Goal: Task Accomplishment & Management: Manage account settings

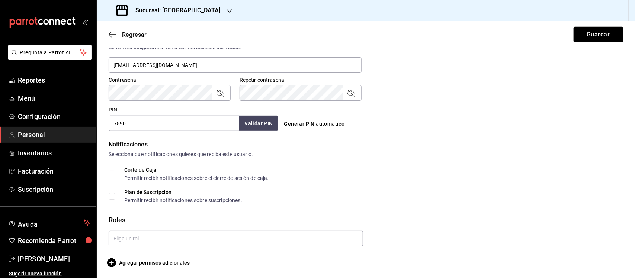
scroll to position [293, 0]
click at [589, 34] on button "Guardar" at bounding box center [597, 35] width 49 height 16
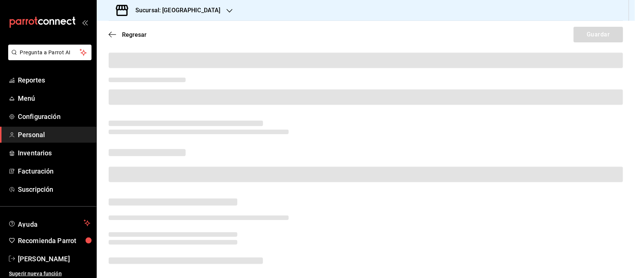
scroll to position [66, 0]
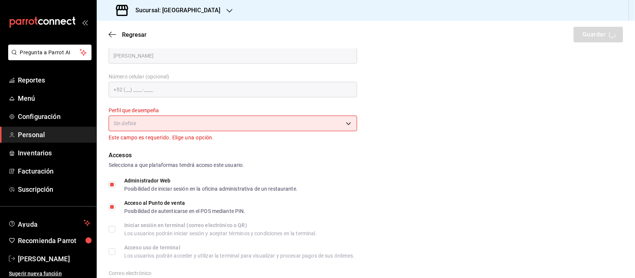
click at [194, 121] on body "Pregunta a Parrot AI Reportes Menú Configuración Personal Inventarios Facturaci…" at bounding box center [317, 139] width 635 height 278
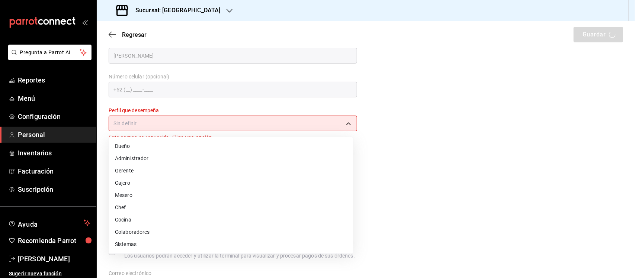
click at [133, 159] on li "Administrador" at bounding box center [231, 158] width 244 height 12
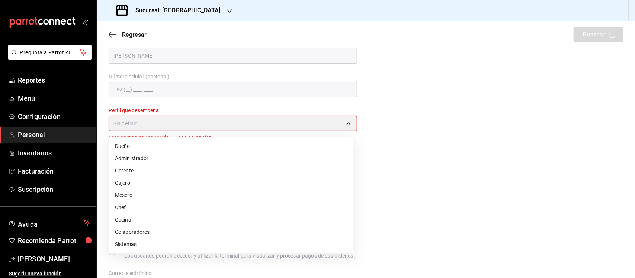
type input "ADMIN"
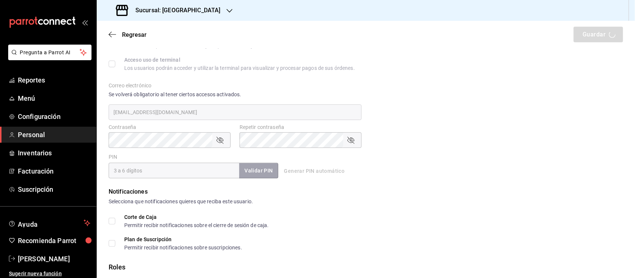
scroll to position [293, 0]
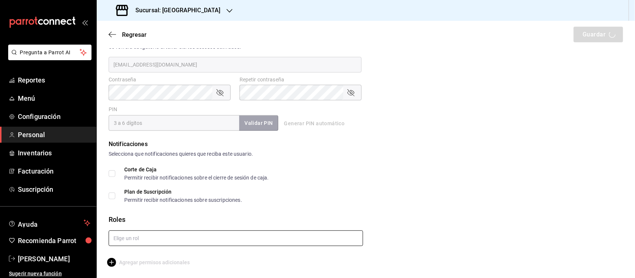
click at [141, 240] on input "text" at bounding box center [236, 239] width 254 height 16
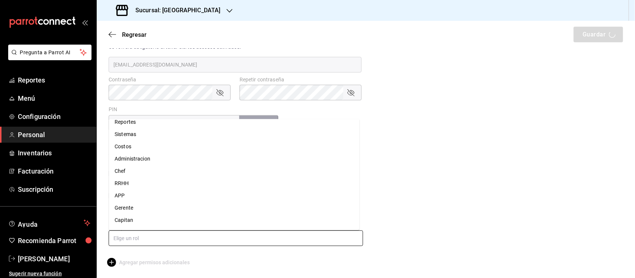
scroll to position [54, 0]
click at [131, 120] on li "Costos" at bounding box center [234, 123] width 251 height 12
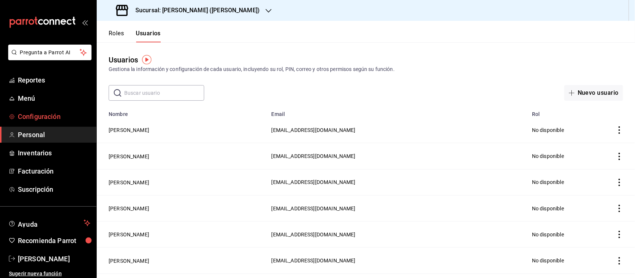
click at [34, 113] on span "Configuración" at bounding box center [54, 117] width 73 height 10
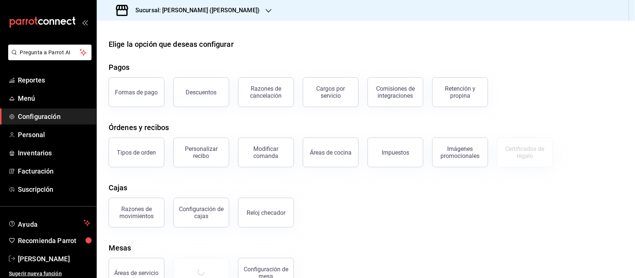
click at [175, 7] on h3 "Sucursal: Ichikani Sushi (Vasconcelos)" at bounding box center [194, 10] width 130 height 9
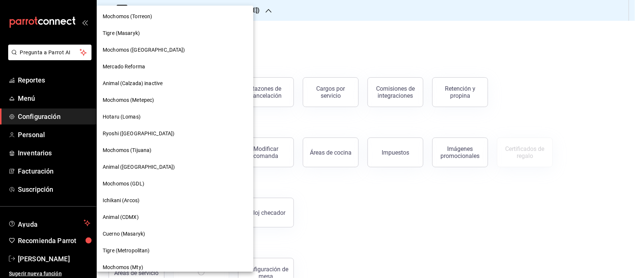
scroll to position [525, 0]
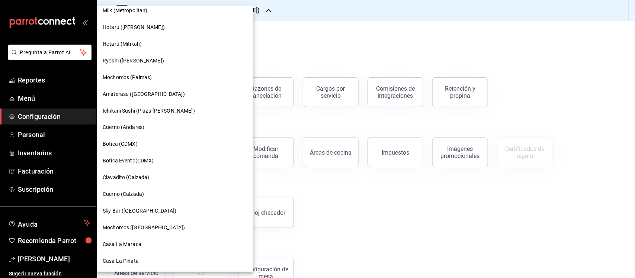
click at [116, 241] on span "Casa La Maraca" at bounding box center [122, 245] width 39 height 8
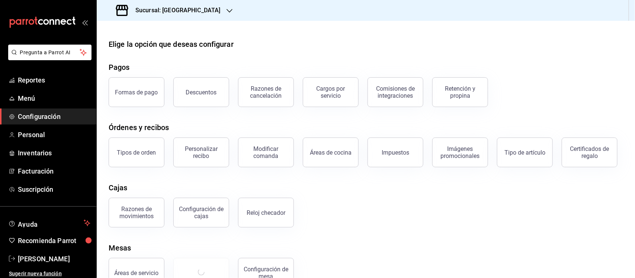
scroll to position [60, 0]
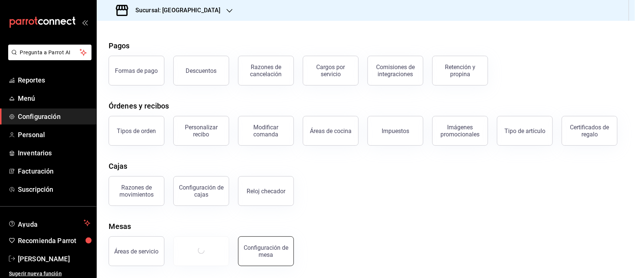
click at [267, 252] on div "Configuración de mesa" at bounding box center [266, 251] width 46 height 14
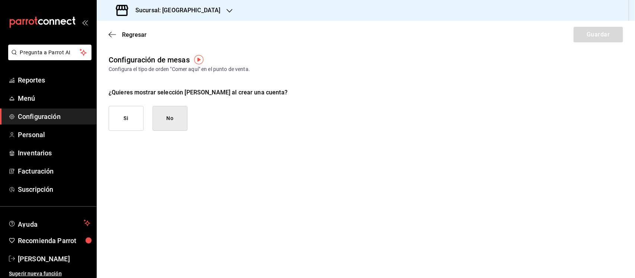
click at [125, 121] on button "Si" at bounding box center [126, 118] width 35 height 25
checkbox input "true"
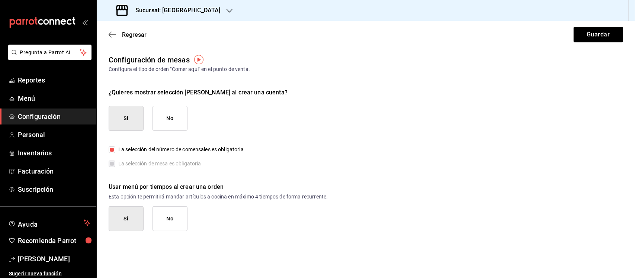
click at [164, 221] on button "No" at bounding box center [169, 218] width 35 height 25
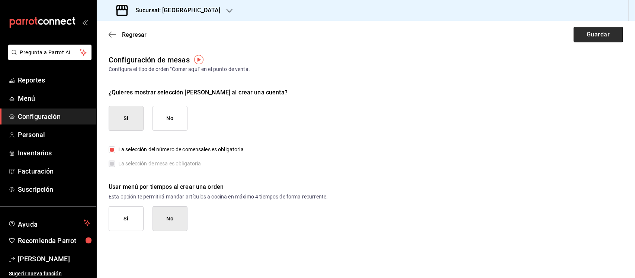
click at [602, 32] on button "Guardar" at bounding box center [597, 35] width 49 height 16
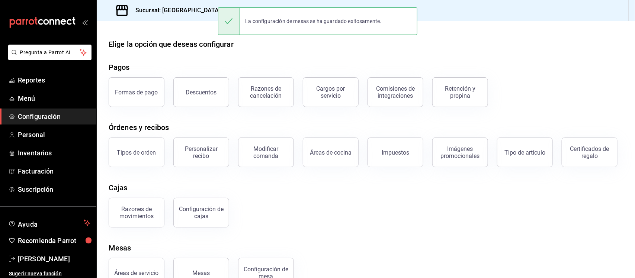
drag, startPoint x: 302, startPoint y: 205, endPoint x: 296, endPoint y: 188, distance: 18.2
click at [303, 167] on div "Tipos de orden Personalizar recibo Modificar comanda Áreas de cocina Impuestos …" at bounding box center [361, 148] width 523 height 39
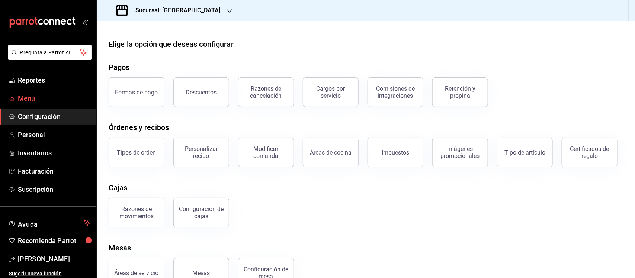
click at [16, 101] on link "Menú" at bounding box center [48, 98] width 96 height 16
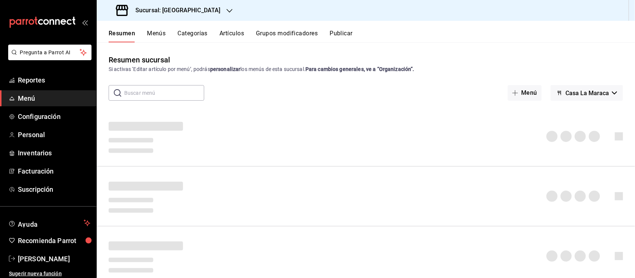
click at [348, 36] on button "Publicar" at bounding box center [340, 36] width 23 height 13
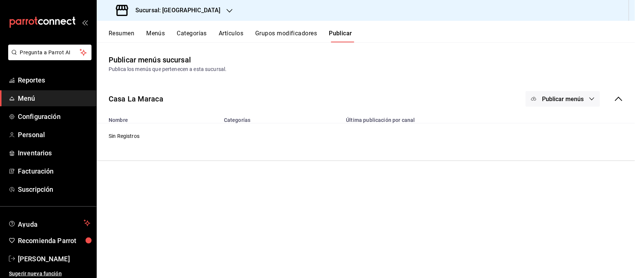
click at [352, 224] on main "Publicar menús sucursal Publica los menús que pertenecen a esta sucursal. Casa …" at bounding box center [366, 160] width 538 height 236
click at [225, 138] on td "Sin Registros" at bounding box center [366, 136] width 538 height 26
click at [127, 139] on td "Sin Registros" at bounding box center [366, 136] width 538 height 26
drag, startPoint x: 142, startPoint y: 97, endPoint x: 341, endPoint y: 104, distance: 198.7
click at [145, 97] on div "Casa La Maraca" at bounding box center [136, 98] width 55 height 11
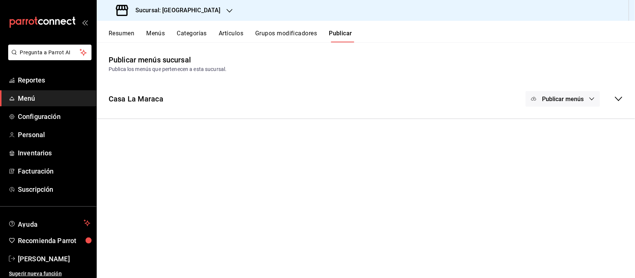
click at [564, 103] on button "Publicar menús" at bounding box center [562, 99] width 74 height 16
click at [586, 97] on div at bounding box center [317, 139] width 635 height 278
click at [503, 140] on main "Publicar menús sucursal Publica los menús que pertenecen a esta sucursal. Casa …" at bounding box center [366, 160] width 538 height 236
click at [624, 97] on div "Casa La Maraca Publicar menús" at bounding box center [366, 99] width 538 height 28
click at [118, 134] on td "Sin Registros" at bounding box center [366, 136] width 538 height 26
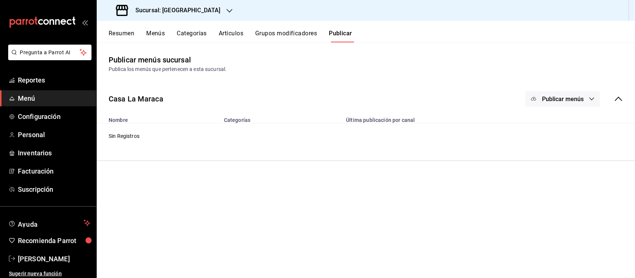
click at [162, 38] on button "Menús" at bounding box center [155, 36] width 19 height 13
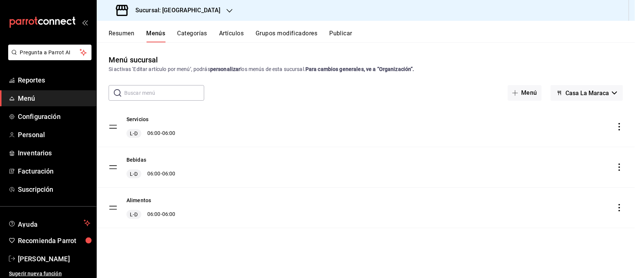
click at [188, 32] on button "Categorías" at bounding box center [192, 36] width 30 height 13
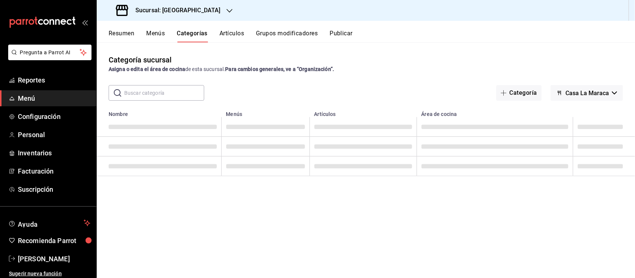
click at [228, 32] on button "Artículos" at bounding box center [231, 36] width 25 height 13
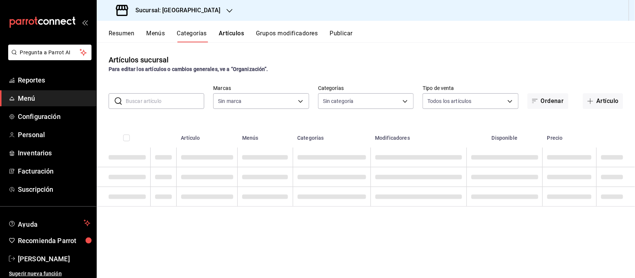
click at [231, 32] on button "Artículos" at bounding box center [231, 36] width 25 height 13
click at [199, 38] on button "Categorías" at bounding box center [192, 36] width 30 height 13
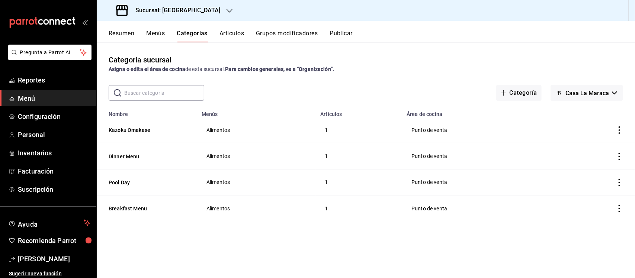
click at [241, 34] on button "Artículos" at bounding box center [231, 36] width 25 height 13
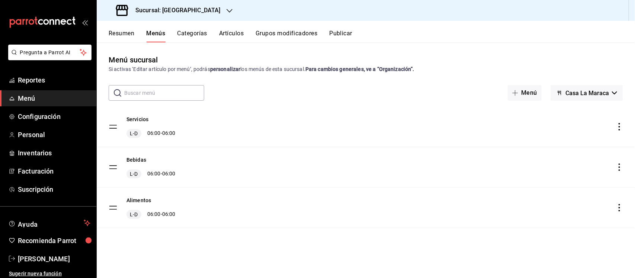
drag, startPoint x: 126, startPoint y: 235, endPoint x: 130, endPoint y: 229, distance: 7.7
click at [126, 235] on div "Servicios L-D 06:00 - 06:00 Bebidas L-D 06:00 - 06:00 Alimentos L-D 06:00 - 06:…" at bounding box center [366, 178] width 538 height 142
click at [616, 126] on icon "actions" at bounding box center [618, 126] width 7 height 7
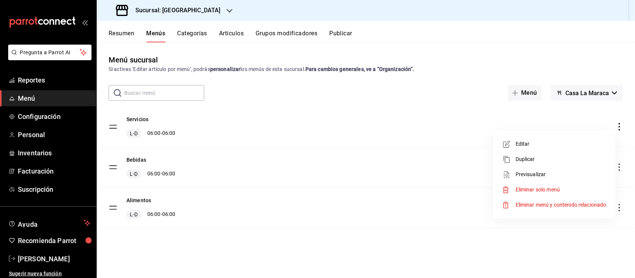
click at [139, 122] on div at bounding box center [317, 139] width 635 height 278
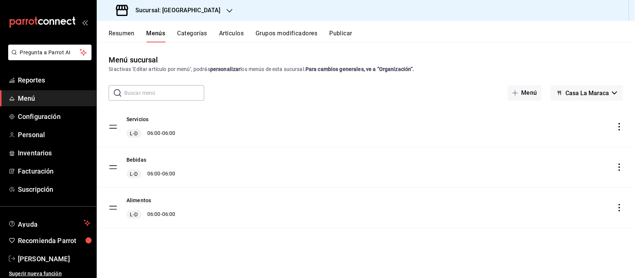
drag, startPoint x: 135, startPoint y: 200, endPoint x: 383, endPoint y: 277, distance: 259.8
click at [135, 200] on button "Alimentos" at bounding box center [138, 200] width 25 height 7
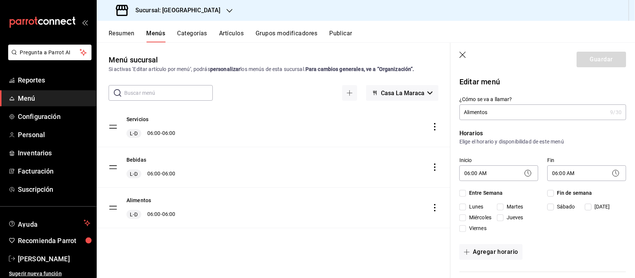
checkbox input "true"
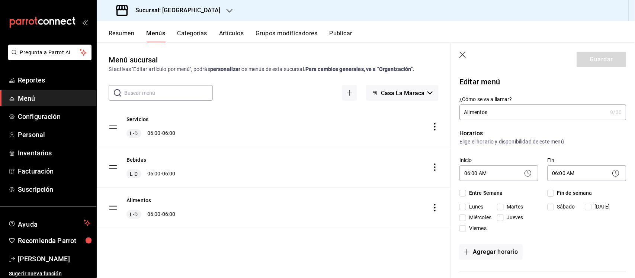
checkbox input "true"
click at [169, 246] on div "Servicios L-D 06:00 - 06:00 Bebidas L-D 06:00 - 06:00 Alimentos L-D 06:00 - 06:…" at bounding box center [274, 178] width 354 height 142
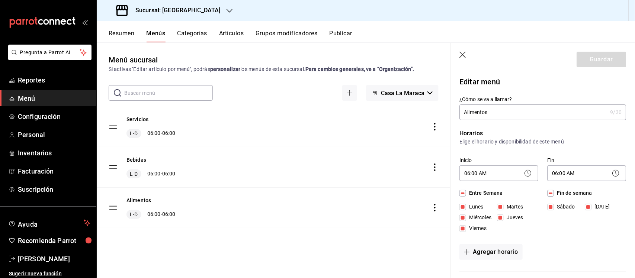
click at [194, 9] on h3 "Sucursal: Casa La Maraca" at bounding box center [174, 10] width 91 height 9
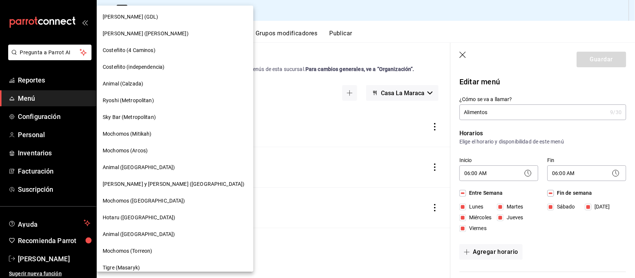
click at [115, 83] on span "Animal (Calzada)" at bounding box center [123, 84] width 41 height 8
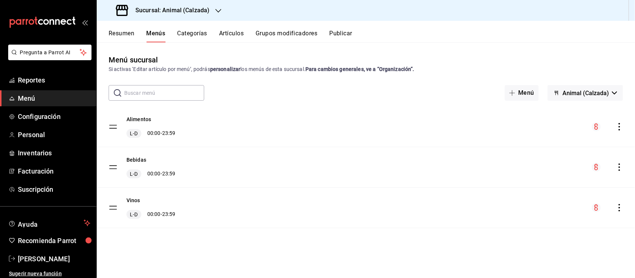
click at [167, 11] on h3 "Sucursal: Animal (Calzada)" at bounding box center [169, 10] width 80 height 9
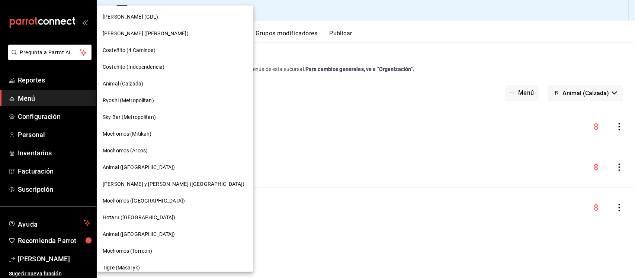
click at [147, 97] on span "Ryoshi (Metropolitan)" at bounding box center [128, 101] width 51 height 8
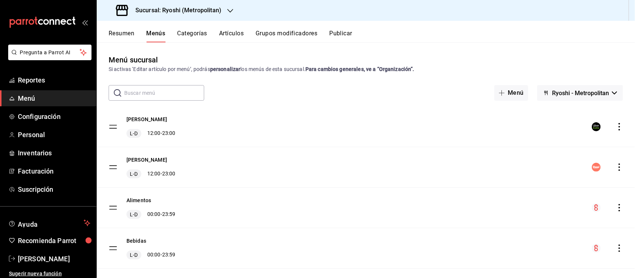
click at [201, 9] on h3 "Sucursal: Ryoshi (Metropolitan)" at bounding box center [175, 10] width 92 height 9
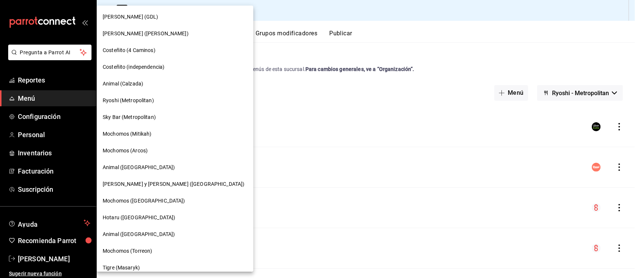
scroll to position [525, 0]
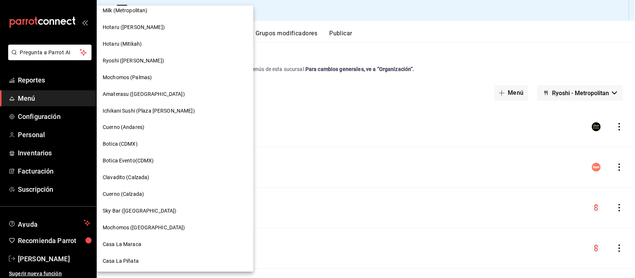
click at [125, 248] on div "Casa La Maraca" at bounding box center [175, 244] width 157 height 17
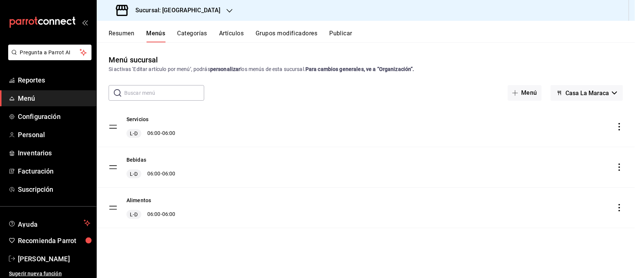
click at [225, 12] on div "Sucursal: Casa La Maraca" at bounding box center [366, 10] width 538 height 21
click at [206, 10] on div "Sucursal: Casa La Maraca" at bounding box center [169, 10] width 133 height 21
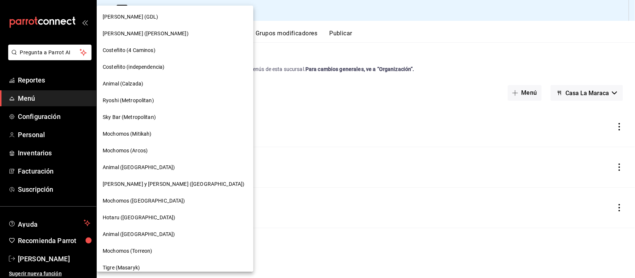
click at [136, 35] on span "Ichikani Sushi (Vasconcelos)" at bounding box center [146, 34] width 86 height 8
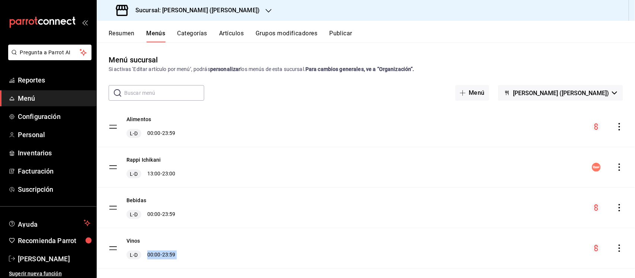
drag, startPoint x: 129, startPoint y: 268, endPoint x: 131, endPoint y: 265, distance: 4.3
click at [129, 270] on tbody "Alimentos L-D 00:00 - 23:59 Rappi Ichikani L-D 13:00 - 23:00 Bebidas L-D 00:00 …" at bounding box center [366, 244] width 538 height 275
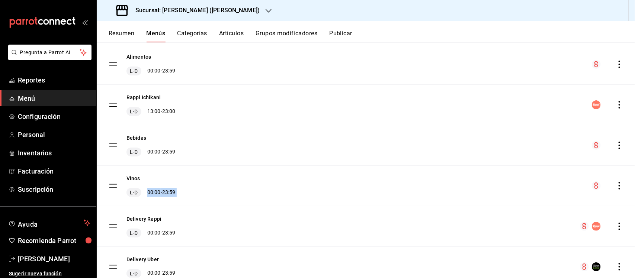
scroll to position [0, 0]
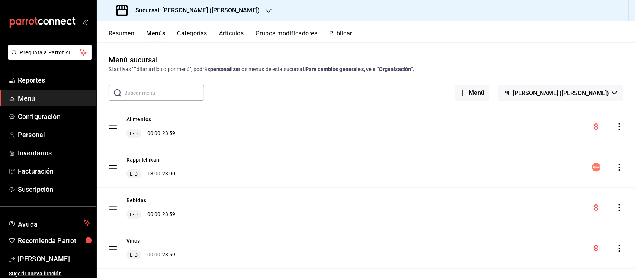
click at [216, 13] on h3 "Sucursal: Ichikani Sushi (Vasconcelos)" at bounding box center [194, 10] width 130 height 9
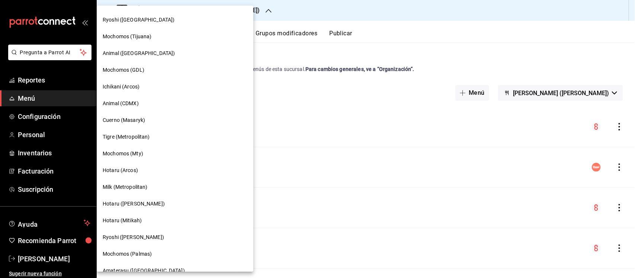
scroll to position [372, 0]
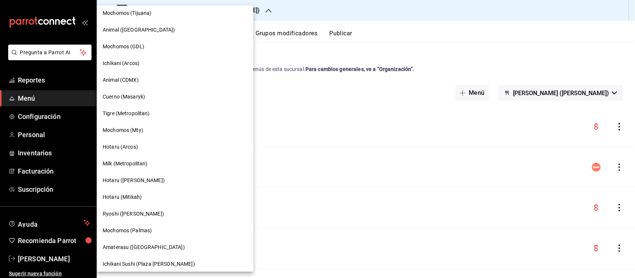
click at [138, 192] on div "Hotaru (Mitikah)" at bounding box center [175, 197] width 157 height 17
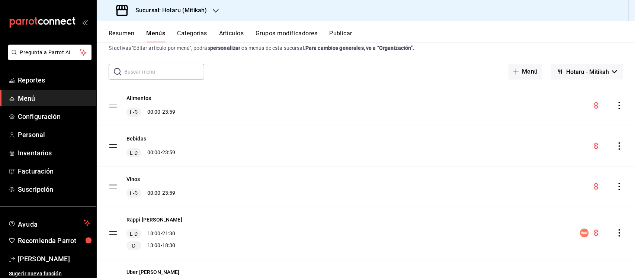
scroll to position [21, 0]
click at [195, 12] on h3 "Sucursal: Hotaru (Mitikah)" at bounding box center [167, 10] width 77 height 9
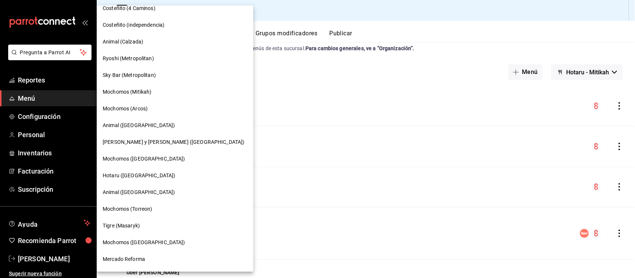
scroll to position [0, 0]
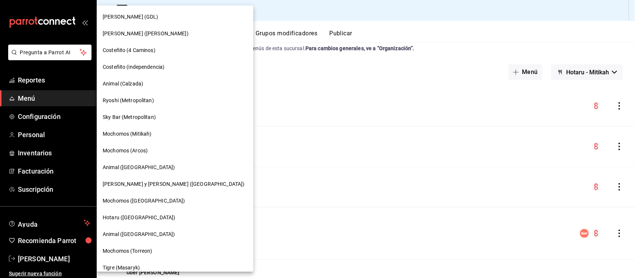
click at [154, 138] on div "Mochomos (Mitikah)" at bounding box center [175, 134] width 145 height 8
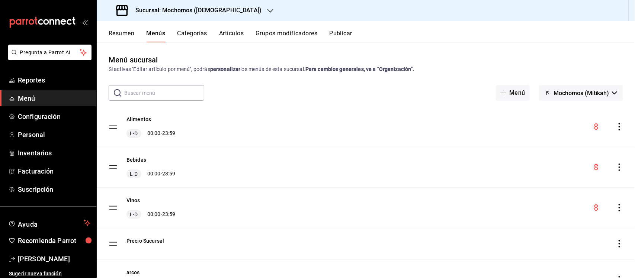
click at [212, 13] on h3 "Sucursal: Mochomos (Mitikah)" at bounding box center [195, 10] width 132 height 9
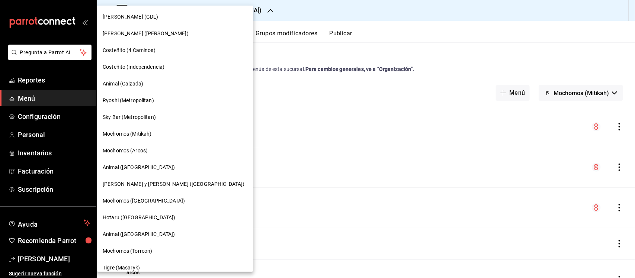
scroll to position [525, 0]
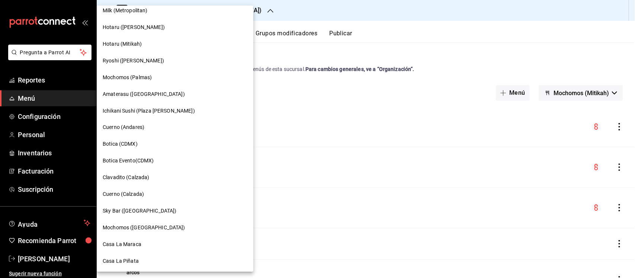
click at [135, 46] on span "Hotaru (Mitikah)" at bounding box center [122, 44] width 39 height 8
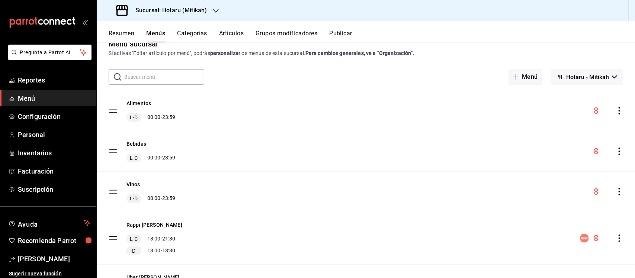
scroll to position [0, 0]
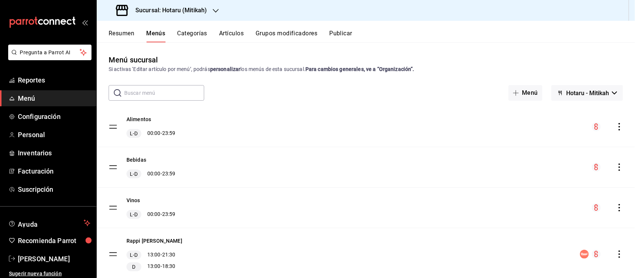
click at [188, 9] on h3 "Sucursal: Hotaru (Mitikah)" at bounding box center [167, 10] width 77 height 9
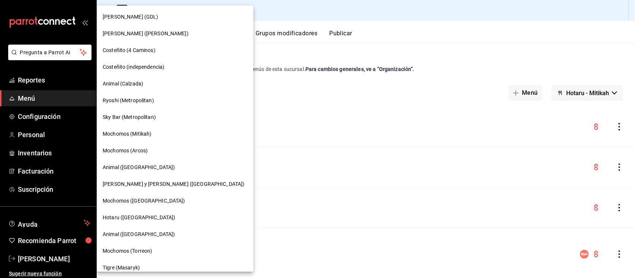
click at [141, 134] on span "Mochomos (Mitikah)" at bounding box center [127, 134] width 49 height 8
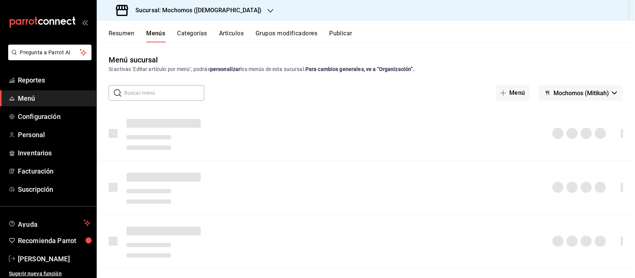
click at [166, 7] on h3 "Sucursal: Mochomos (Mitikah)" at bounding box center [195, 10] width 132 height 9
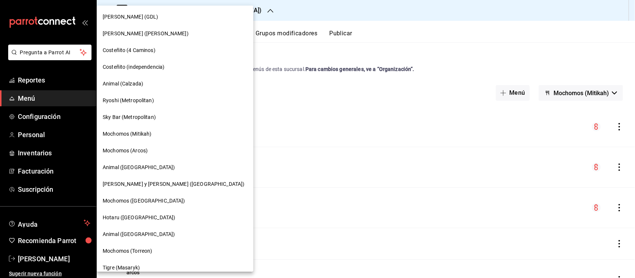
scroll to position [46, 0]
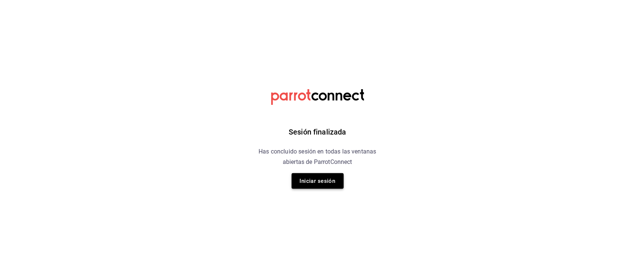
click at [322, 181] on button "Iniciar sesión" at bounding box center [318, 181] width 52 height 16
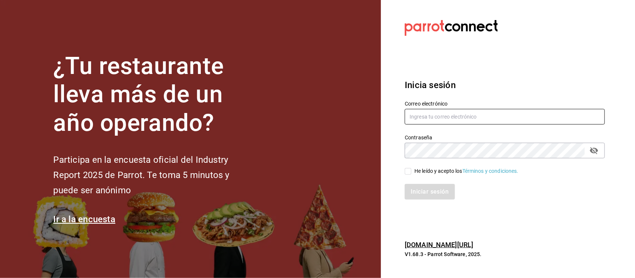
type input "ismael.briones@grupocosteno.com"
click at [412, 168] on span "He leído y acepto los Términos y condiciones." at bounding box center [464, 171] width 107 height 8
click at [411, 168] on input "He leído y acepto los Términos y condiciones." at bounding box center [408, 171] width 7 height 7
checkbox input "true"
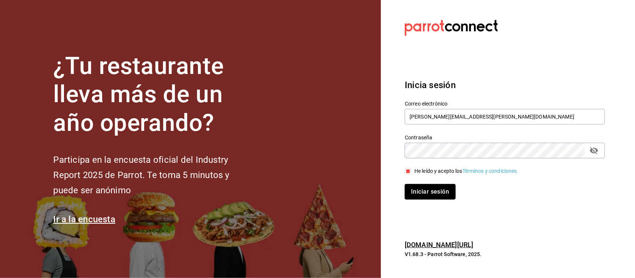
drag, startPoint x: 419, startPoint y: 184, endPoint x: 429, endPoint y: 193, distance: 13.2
click at [419, 185] on button "Iniciar sesión" at bounding box center [430, 192] width 51 height 16
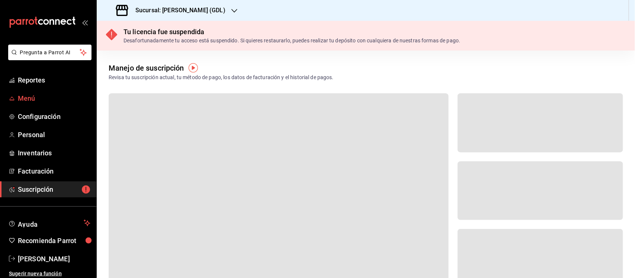
click at [27, 97] on span "Menú" at bounding box center [54, 98] width 73 height 10
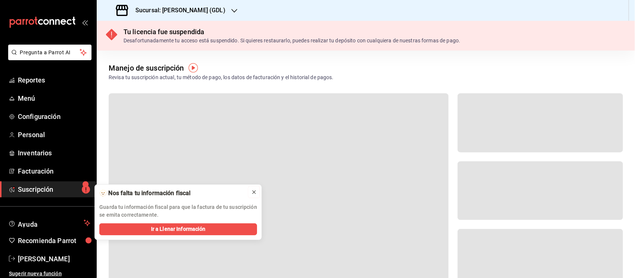
click at [257, 193] on icon at bounding box center [254, 192] width 6 height 6
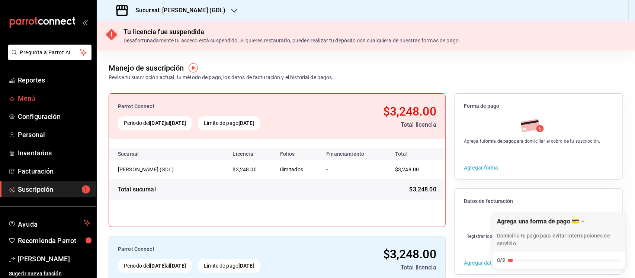
click at [32, 96] on span "Menú" at bounding box center [54, 98] width 73 height 10
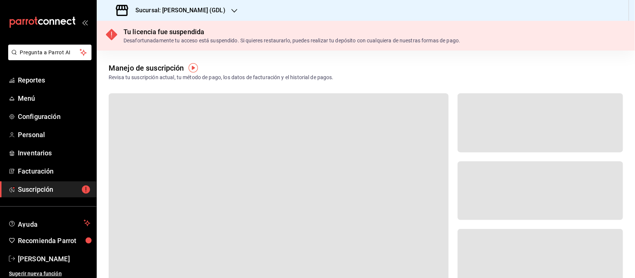
click at [167, 5] on div "Sucursal: Mika (GDL)" at bounding box center [172, 10] width 138 height 21
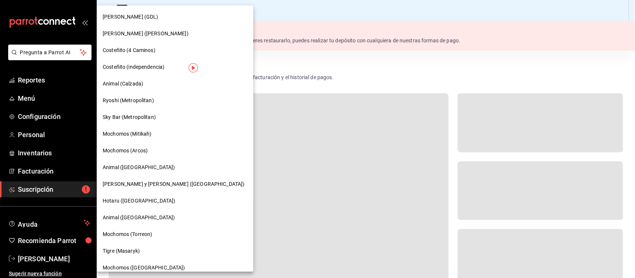
click at [131, 33] on span "Ichikani Sushi (Vasconcelos)" at bounding box center [146, 34] width 86 height 8
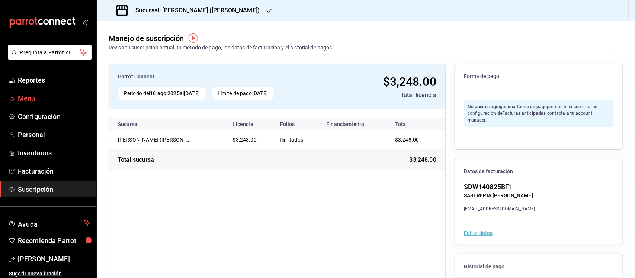
click at [27, 96] on span "Menú" at bounding box center [54, 98] width 73 height 10
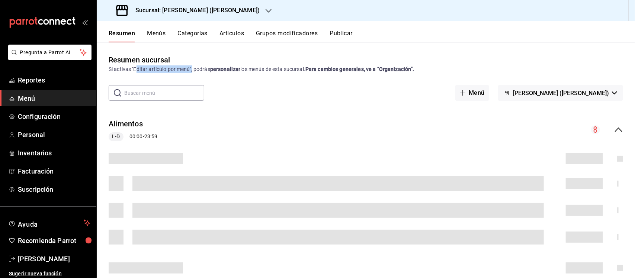
drag, startPoint x: 159, startPoint y: 73, endPoint x: 193, endPoint y: 68, distance: 34.2
click at [193, 68] on div "Si activas ‘Editar artículo por menú’, podrás personalizar los menús de esta su…" at bounding box center [366, 69] width 514 height 8
drag, startPoint x: 242, startPoint y: 70, endPoint x: 315, endPoint y: 69, distance: 73.3
click at [297, 71] on div "Si activas ‘Editar artículo por menú’, podrás personalizar los menús de esta su…" at bounding box center [366, 69] width 514 height 8
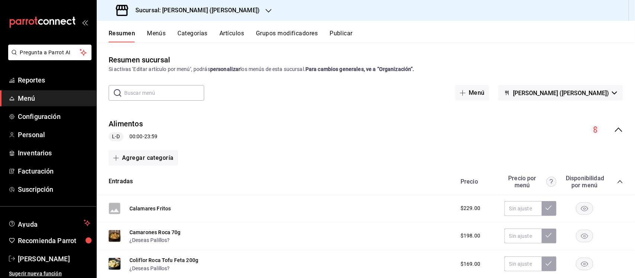
click at [353, 73] on div "Si activas ‘Editar artículo por menú’, podrás personalizar los menús de esta su…" at bounding box center [366, 69] width 514 height 8
drag, startPoint x: 341, startPoint y: 70, endPoint x: 392, endPoint y: 71, distance: 51.0
click at [391, 71] on strong "Para cambios generales, ve a “Organización”." at bounding box center [359, 69] width 109 height 6
click at [393, 71] on strong "Para cambios generales, ve a “Organización”." at bounding box center [359, 69] width 109 height 6
click at [612, 92] on icon "button" at bounding box center [614, 92] width 5 height 3
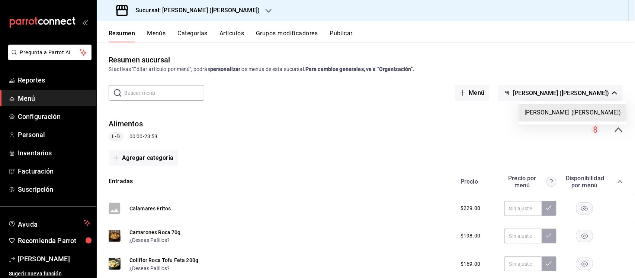
click at [589, 46] on div at bounding box center [317, 139] width 635 height 278
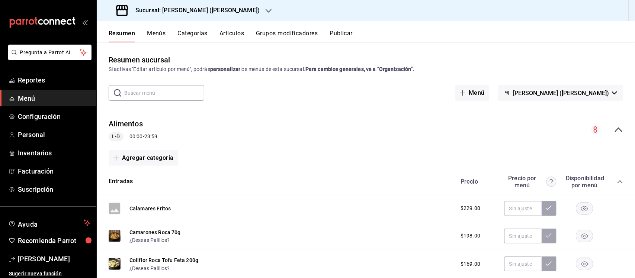
click at [265, 10] on icon "button" at bounding box center [268, 11] width 6 height 6
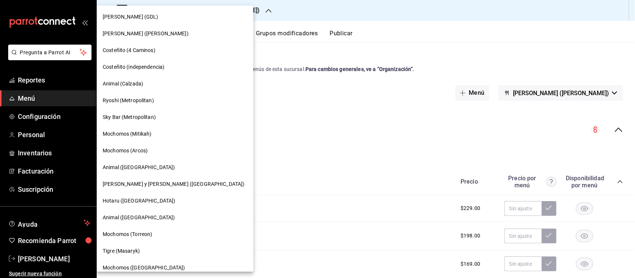
click at [454, 41] on div at bounding box center [317, 139] width 635 height 278
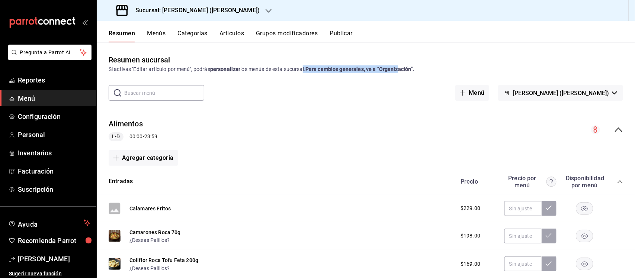
drag, startPoint x: 306, startPoint y: 66, endPoint x: 402, endPoint y: 69, distance: 96.0
click at [402, 69] on div "Si activas ‘Editar artículo por menú’, podrás personalizar los menús de esta su…" at bounding box center [366, 69] width 514 height 8
click at [402, 69] on strong "Para cambios generales, ve a “Organización”." at bounding box center [359, 69] width 109 height 6
click at [236, 10] on h3 "Sucursal: Ichikani Sushi (Vasconcelos)" at bounding box center [194, 10] width 130 height 9
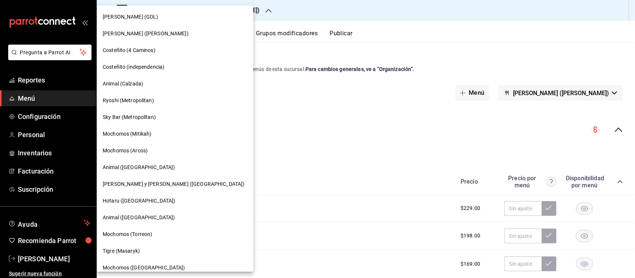
click at [424, 23] on div at bounding box center [317, 139] width 635 height 278
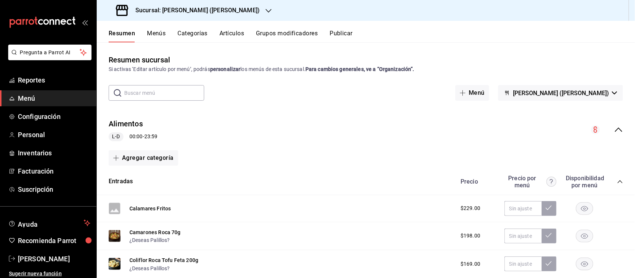
click at [617, 181] on icon "collapse-category-row" at bounding box center [620, 182] width 6 height 6
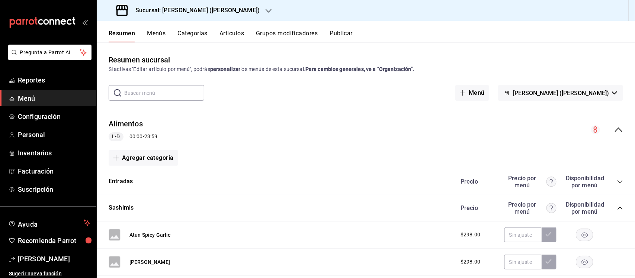
click at [614, 133] on icon "collapse-menu-row" at bounding box center [618, 129] width 9 height 9
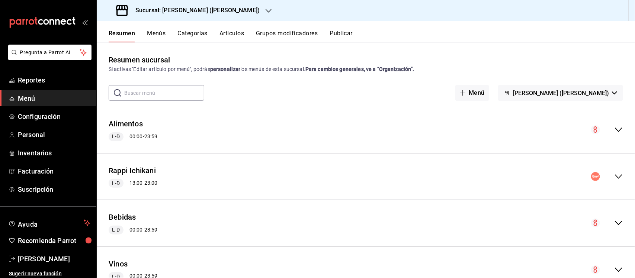
click at [229, 10] on h3 "Sucursal: Ichikani Sushi (Vasconcelos)" at bounding box center [194, 10] width 130 height 9
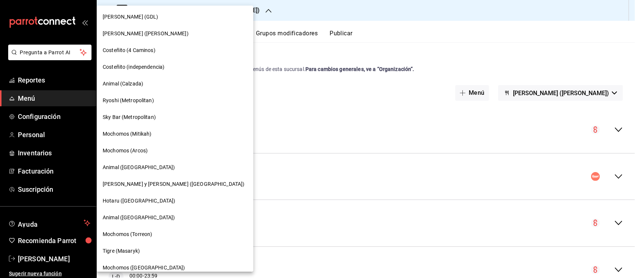
click at [129, 84] on span "Animal (Calzada)" at bounding box center [123, 84] width 41 height 8
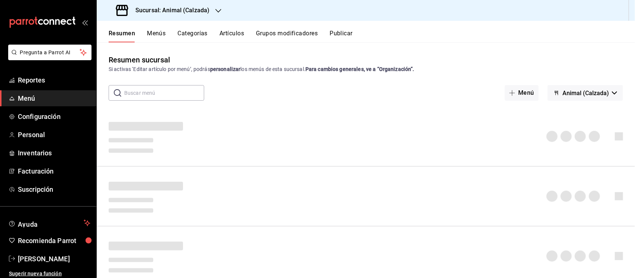
click at [595, 92] on span "Animal (Calzada)" at bounding box center [585, 93] width 46 height 7
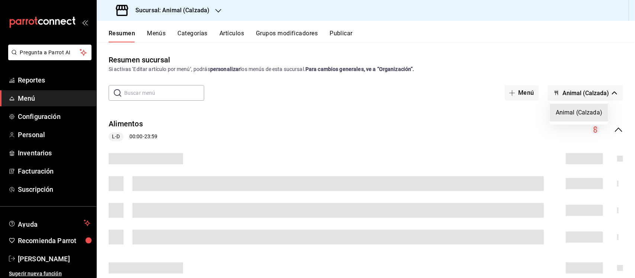
click at [595, 92] on div at bounding box center [317, 139] width 635 height 278
click at [595, 92] on span "Animal (Calzada)" at bounding box center [585, 93] width 46 height 7
click at [592, 67] on div at bounding box center [317, 139] width 635 height 278
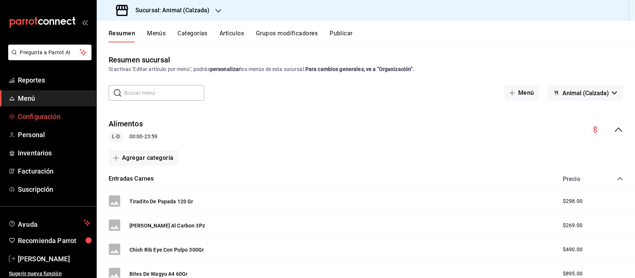
click at [36, 113] on span "Configuración" at bounding box center [54, 117] width 73 height 10
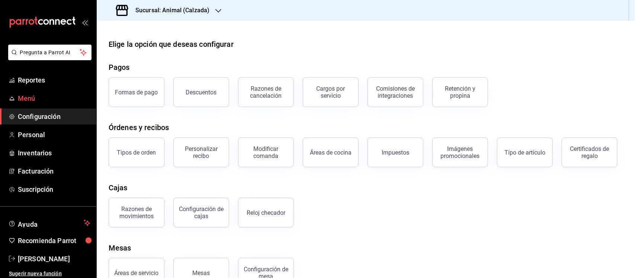
click at [23, 94] on span "Menú" at bounding box center [54, 98] width 73 height 10
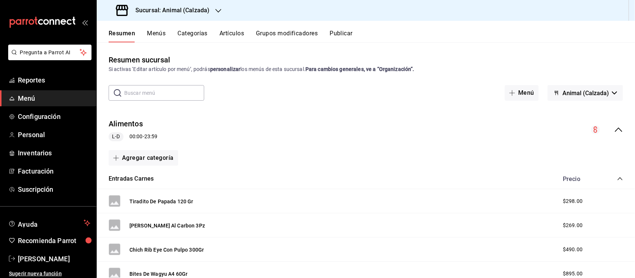
click at [207, 15] on div "Sucursal: Animal (Calzada)" at bounding box center [164, 10] width 122 height 21
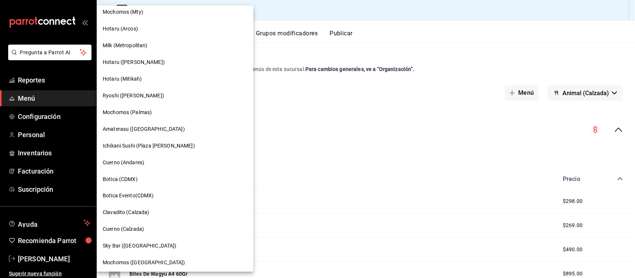
scroll to position [525, 0]
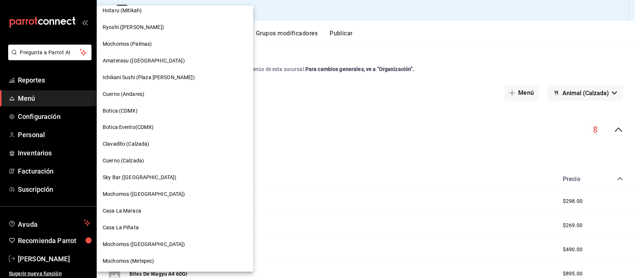
click at [29, 100] on div at bounding box center [317, 139] width 635 height 278
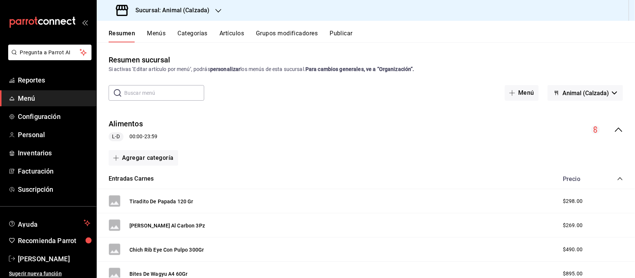
scroll to position [2, 0]
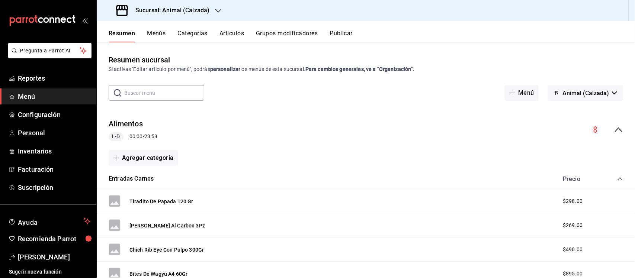
click at [18, 94] on span "Menú" at bounding box center [54, 96] width 73 height 10
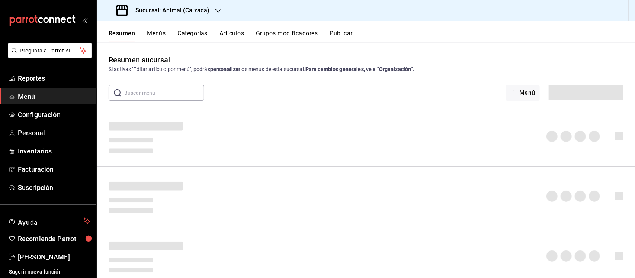
click at [195, 10] on h3 "Sucursal: Animal (Calzada)" at bounding box center [169, 10] width 80 height 9
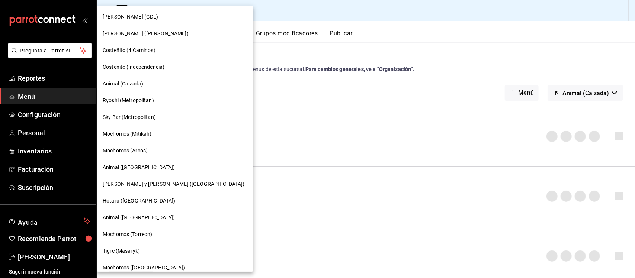
scroll to position [525, 0]
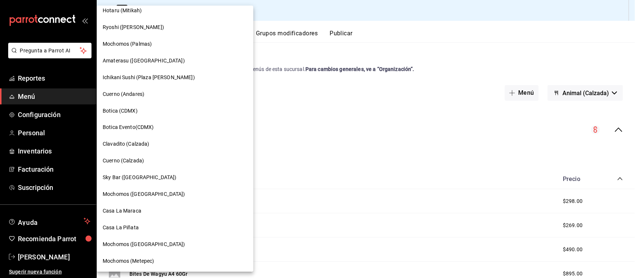
click at [257, 12] on div at bounding box center [317, 139] width 635 height 278
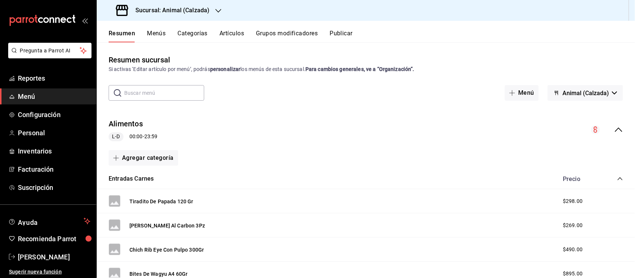
click at [205, 9] on h3 "Sucursal: Animal (Calzada)" at bounding box center [169, 10] width 80 height 9
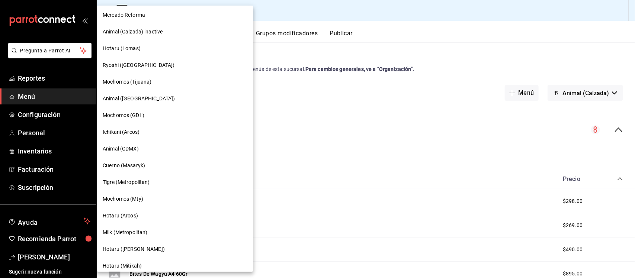
scroll to position [279, 0]
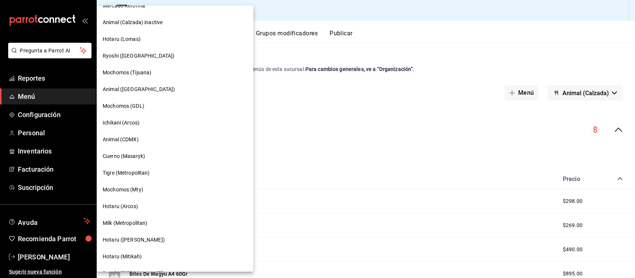
click at [402, 36] on div at bounding box center [317, 139] width 635 height 278
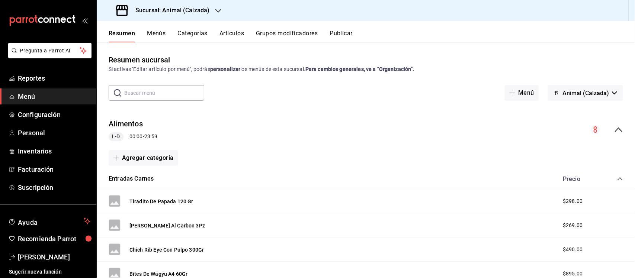
click at [158, 36] on button "Menús" at bounding box center [156, 36] width 19 height 13
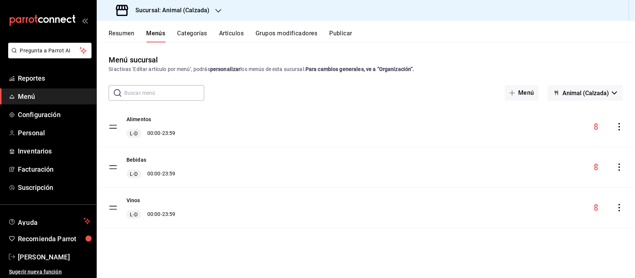
click at [246, 37] on div "Resumen Menús Categorías Artículos Grupos modificadores Publicar" at bounding box center [372, 36] width 526 height 13
click at [235, 32] on button "Artículos" at bounding box center [231, 36] width 25 height 13
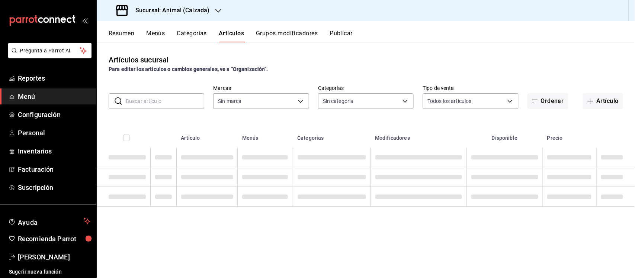
type input "e26472f3-9262-489d-bcba-4c6b034529c7"
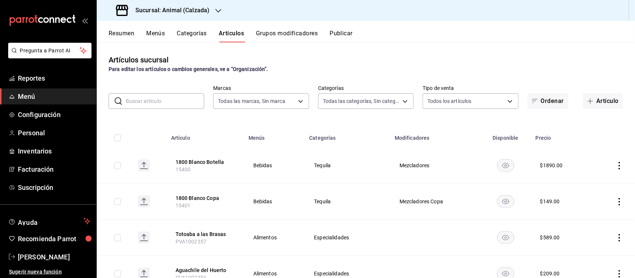
type input "5d35a5f4-3063-4397-a550-a8f4eca83956,9bcdf976-3d2d-44f2-8aa2-d656f6bc4aaa,d84f4…"
click at [164, 7] on h3 "Sucursal: Animal (Calzada)" at bounding box center [169, 10] width 80 height 9
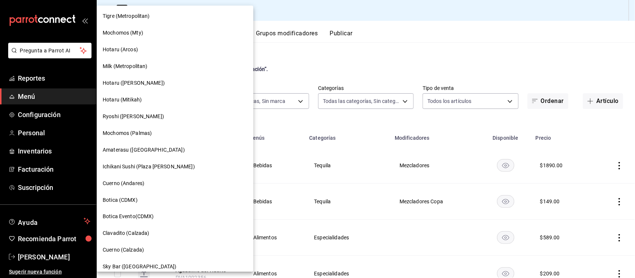
scroll to position [525, 0]
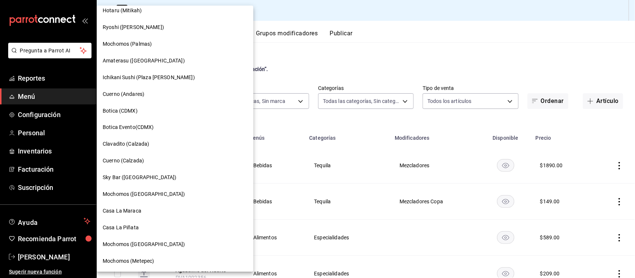
click at [129, 213] on span "Casa La Maraca" at bounding box center [122, 211] width 39 height 8
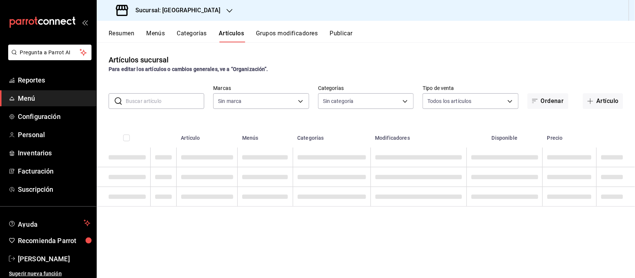
type input "4c7ae705-873e-4b70-99a9-e9368283481b,e0ad601f-978b-46f5-acbd-975c1583301e,f4102…"
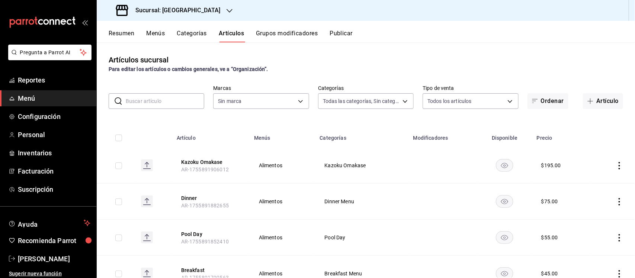
type input "06a0de65-89f9-446e-83ce-314a75ea4efa"
click at [149, 34] on button "Menús" at bounding box center [155, 36] width 19 height 13
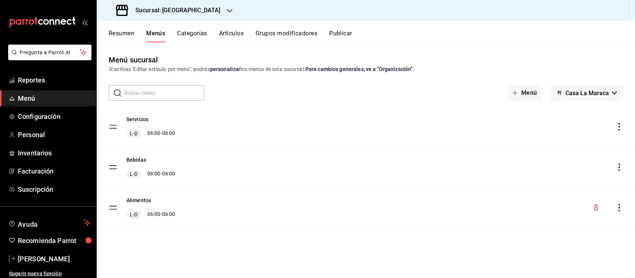
click at [614, 208] on div "menu-maker-table" at bounding box center [607, 207] width 31 height 9
click at [618, 208] on icon "actions" at bounding box center [618, 207] width 7 height 7
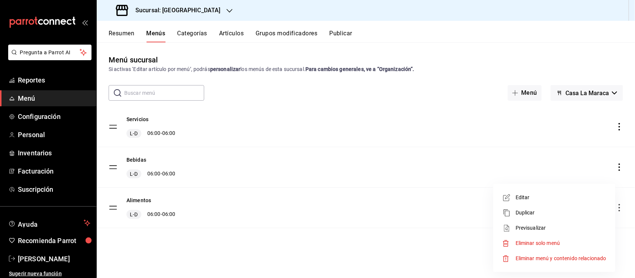
click at [618, 208] on div at bounding box center [317, 139] width 635 height 278
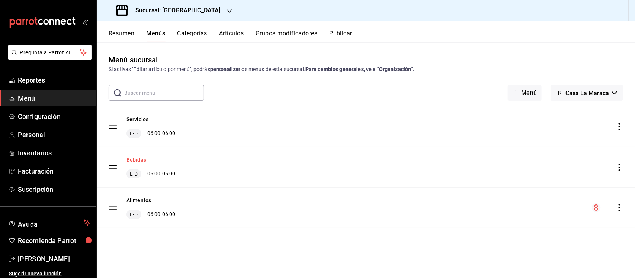
click at [133, 162] on button "Bebidas" at bounding box center [136, 159] width 20 height 7
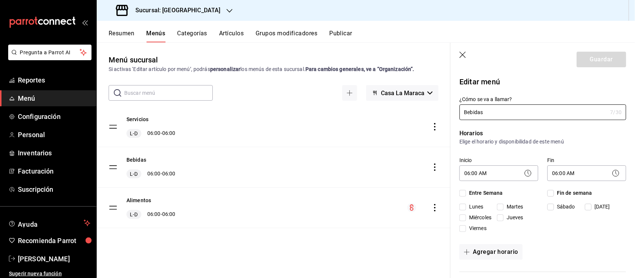
checkbox input "true"
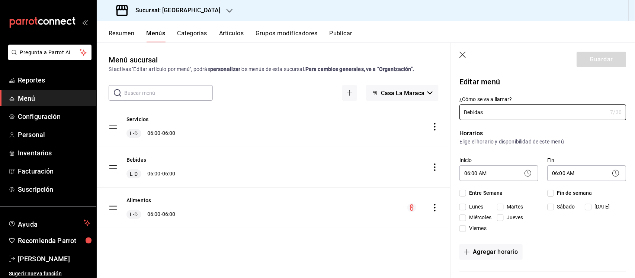
checkbox input "true"
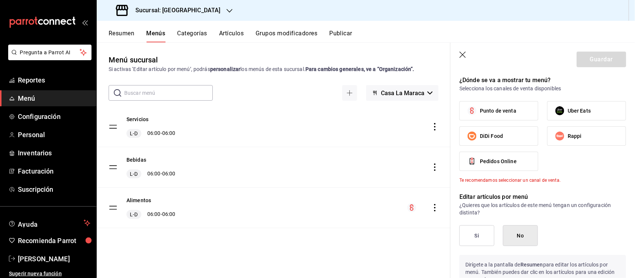
scroll to position [279, 0]
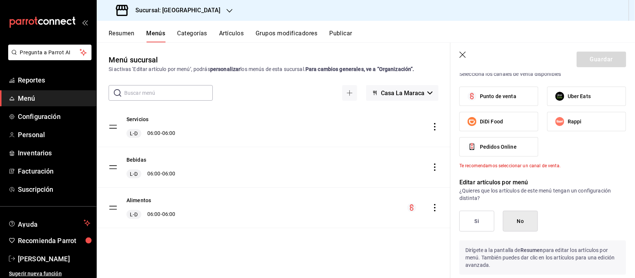
click at [462, 56] on icon "button" at bounding box center [462, 55] width 7 height 7
type input "1755899060701"
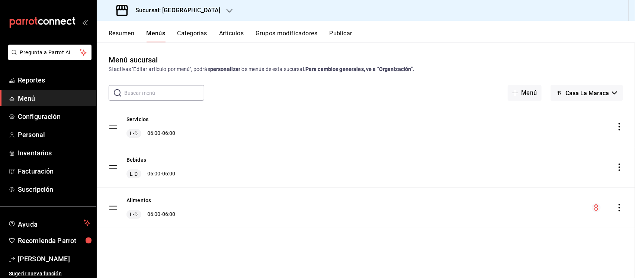
checkbox input "false"
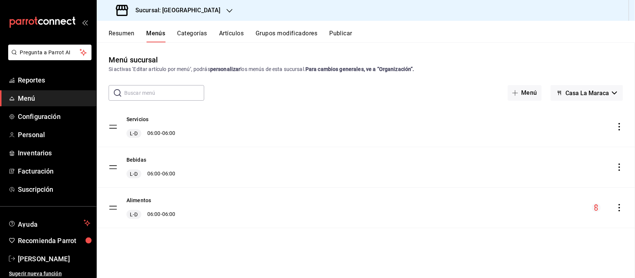
checkbox input "false"
click at [238, 260] on div "Menú sucursal Si activas ‘Editar artículo por menú’, podrás personalizar los me…" at bounding box center [366, 165] width 538 height 223
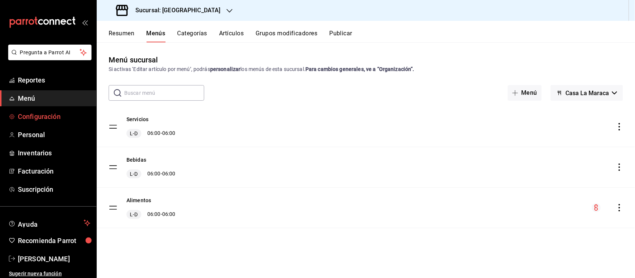
click at [28, 112] on span "Configuración" at bounding box center [54, 117] width 73 height 10
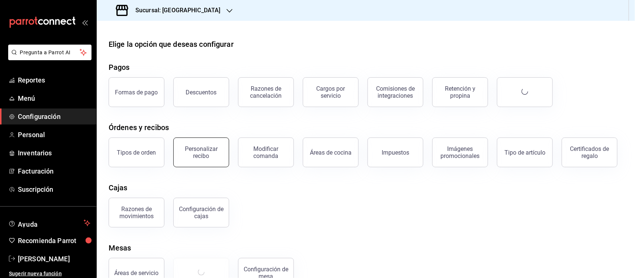
click at [202, 157] on div "Personalizar recibo" at bounding box center [201, 152] width 46 height 14
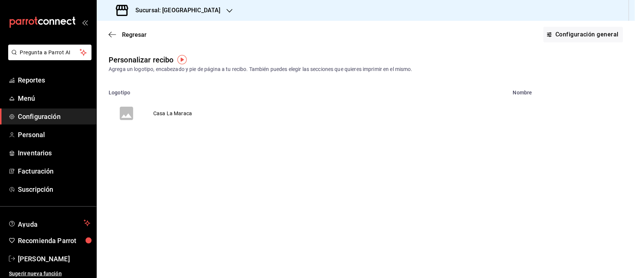
click at [168, 108] on td "Casa La Maraca" at bounding box center [172, 114] width 57 height 36
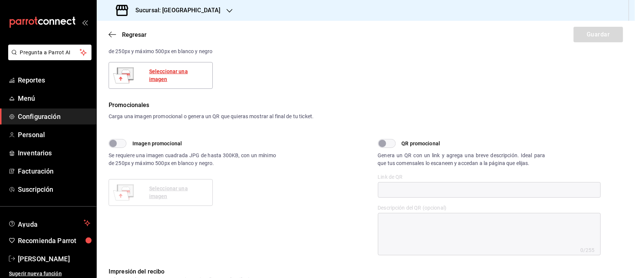
scroll to position [349, 0]
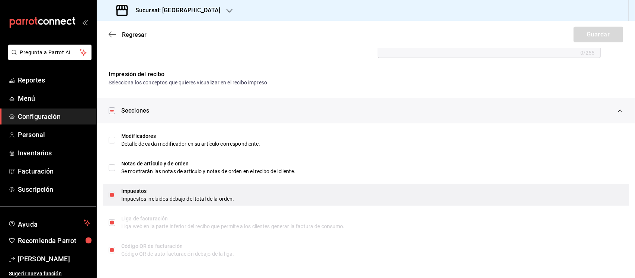
click at [113, 192] on input "checkbox" at bounding box center [112, 195] width 7 height 7
checkbox input "false"
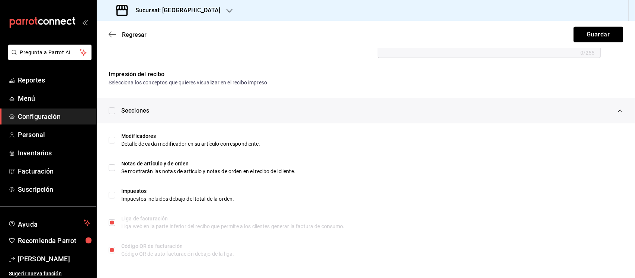
drag, startPoint x: 112, startPoint y: 222, endPoint x: 110, endPoint y: 234, distance: 12.4
click at [110, 224] on label at bounding box center [112, 222] width 7 height 7
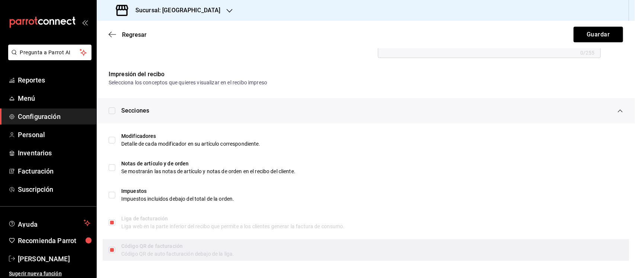
click at [114, 251] on label at bounding box center [112, 250] width 7 height 7
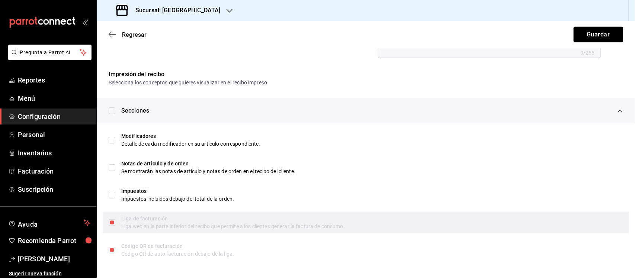
click at [125, 223] on div "Liga web en la parte inferior del recibo que permite a los clientes generar la …" at bounding box center [372, 227] width 502 height 8
click at [113, 222] on label at bounding box center [112, 222] width 7 height 7
click at [142, 225] on div "Liga web en la parte inferior del recibo que permite a los clientes generar la …" at bounding box center [372, 227] width 502 height 8
click at [144, 226] on div "Liga web en la parte inferior del recibo que permite a los clientes generar la …" at bounding box center [372, 227] width 502 height 8
click at [144, 225] on div "Liga web en la parte inferior del recibo que permite a los clientes generar la …" at bounding box center [372, 227] width 502 height 8
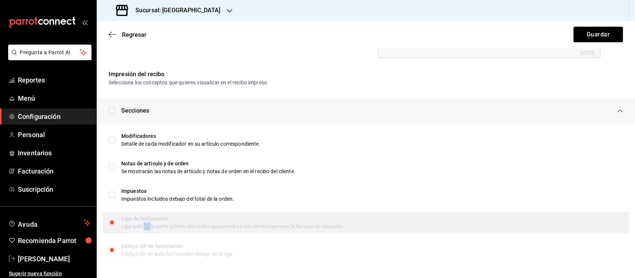
click at [145, 224] on div "Liga web en la parte inferior del recibo que permite a los clientes generar la …" at bounding box center [372, 227] width 502 height 8
click at [168, 227] on div "Liga web en la parte inferior del recibo que permite a los clientes generar la …" at bounding box center [372, 227] width 502 height 8
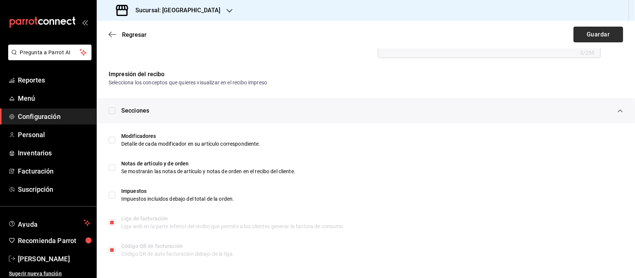
click at [603, 40] on button "Guardar" at bounding box center [597, 35] width 49 height 16
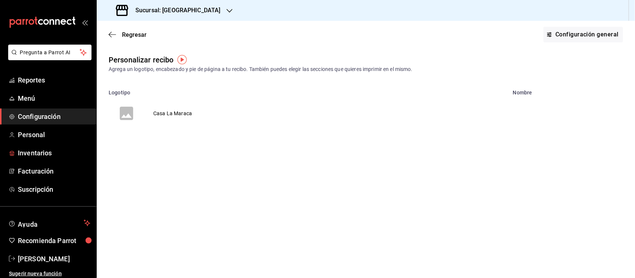
drag, startPoint x: 27, startPoint y: 153, endPoint x: 160, endPoint y: 152, distance: 132.8
click at [27, 153] on span "Inventarios" at bounding box center [54, 153] width 73 height 10
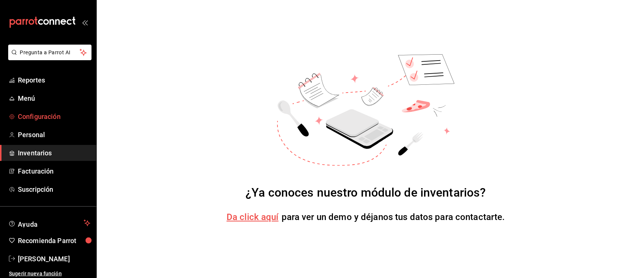
click at [35, 117] on span "Configuración" at bounding box center [54, 117] width 73 height 10
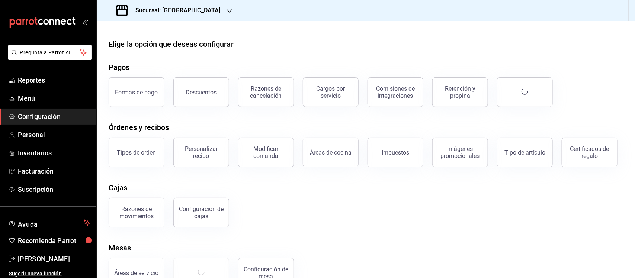
click at [203, 16] on div "Sucursal: Casa La Maraca" at bounding box center [169, 10] width 133 height 21
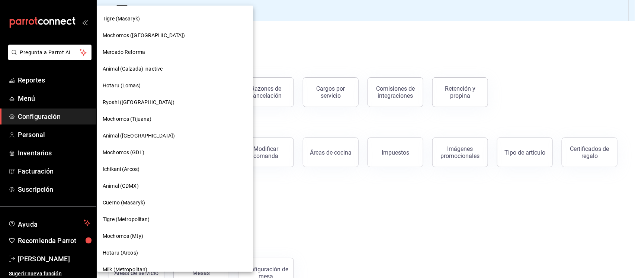
scroll to position [279, 0]
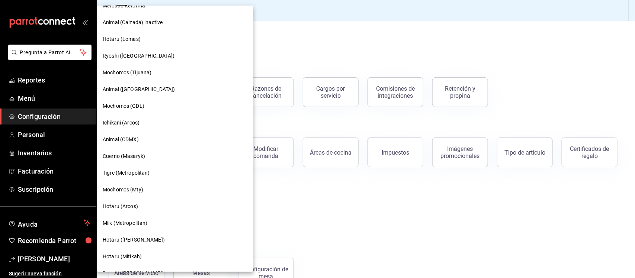
click at [134, 179] on div "Tigre (Metropolitan)" at bounding box center [175, 173] width 157 height 17
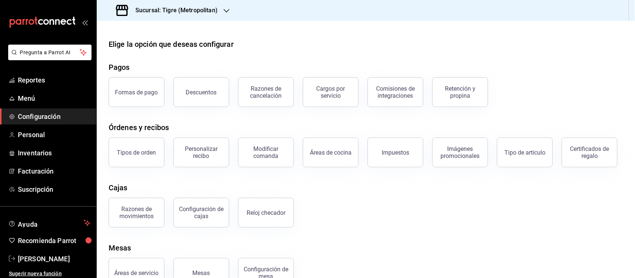
click at [159, 34] on main "Elige la opción que deseas configurar Pagos Formas de pago Descuentos Razones d…" at bounding box center [366, 160] width 538 height 279
click at [561, 167] on button "Certificados de regalo" at bounding box center [589, 153] width 56 height 30
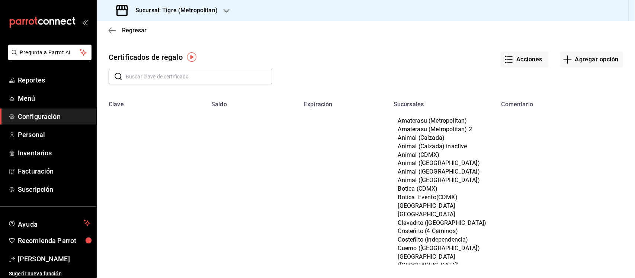
click at [149, 87] on div "Certificados de regalo Acciones Agregar opción ​ ​" at bounding box center [366, 71] width 538 height 51
click at [524, 60] on button "Acciones" at bounding box center [524, 60] width 48 height 16
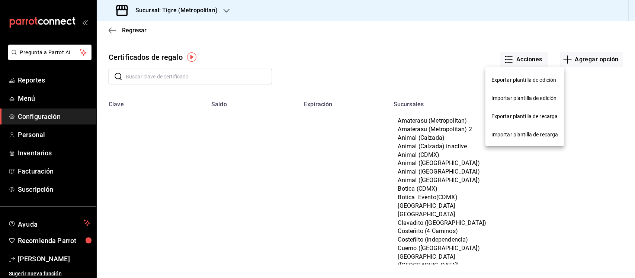
click at [420, 49] on div at bounding box center [317, 139] width 635 height 278
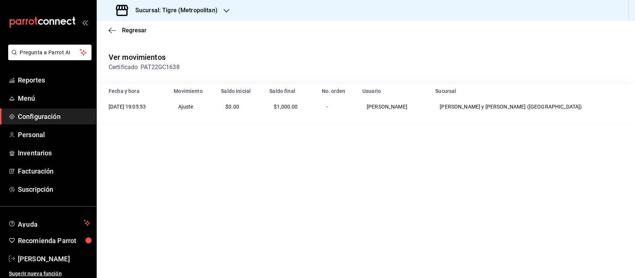
drag, startPoint x: 145, startPoint y: 187, endPoint x: 144, endPoint y: 159, distance: 27.9
click at [145, 187] on main "Regresar Ver movimientos Certificado PAT22GC1638 Fecha y hora Movimiento Saldo …" at bounding box center [366, 149] width 538 height 257
click at [114, 29] on icon "button" at bounding box center [112, 30] width 7 height 7
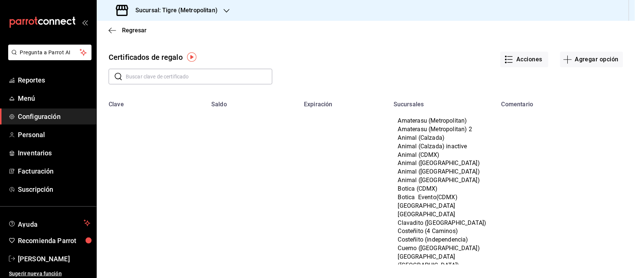
click at [170, 73] on input "text" at bounding box center [199, 76] width 147 height 15
type input "PR23GC"
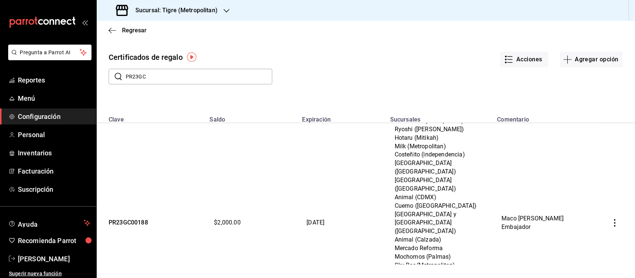
click at [165, 78] on input "PR23GC" at bounding box center [199, 76] width 147 height 15
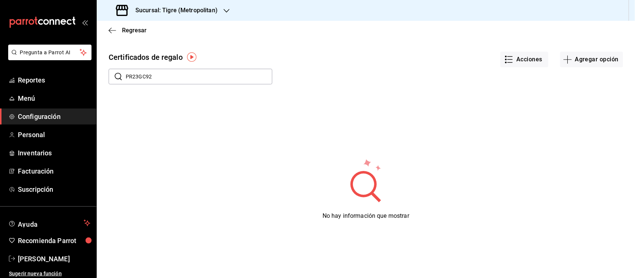
click at [145, 75] on input "PR23GC92" at bounding box center [199, 76] width 147 height 15
click at [175, 79] on input "PR23GC0092" at bounding box center [199, 76] width 147 height 15
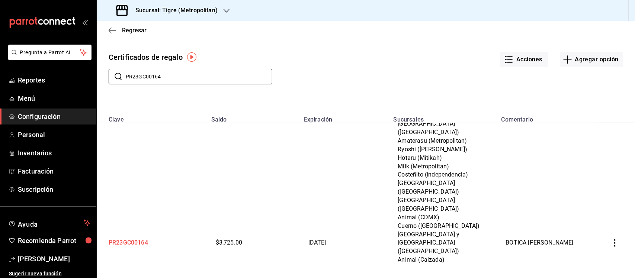
scroll to position [139, 0]
type input "PR23GC00164"
click at [144, 189] on td "PR23GC00164" at bounding box center [152, 244] width 110 height 520
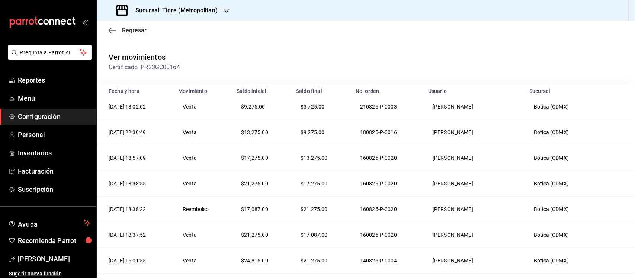
click at [112, 30] on icon "button" at bounding box center [112, 30] width 7 height 7
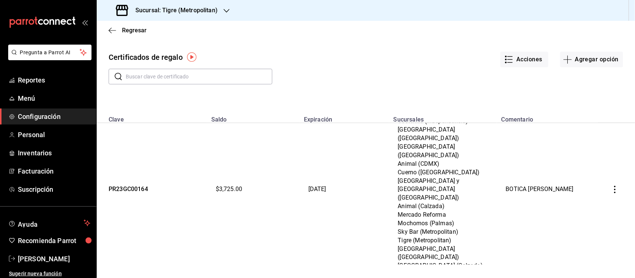
scroll to position [155, 0]
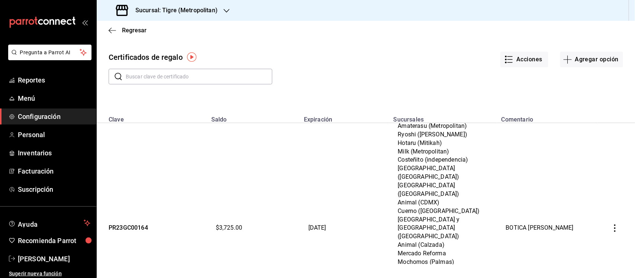
click at [611, 225] on icon "button" at bounding box center [614, 228] width 7 height 7
click at [574, 156] on span "Editar" at bounding box center [571, 155] width 24 height 6
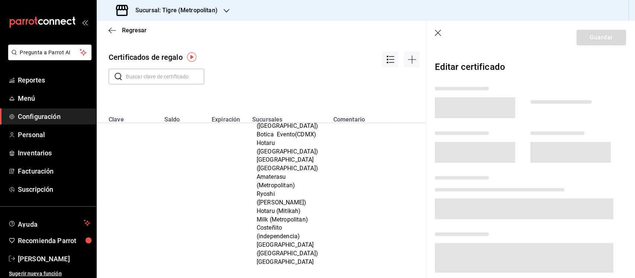
scroll to position [265, 0]
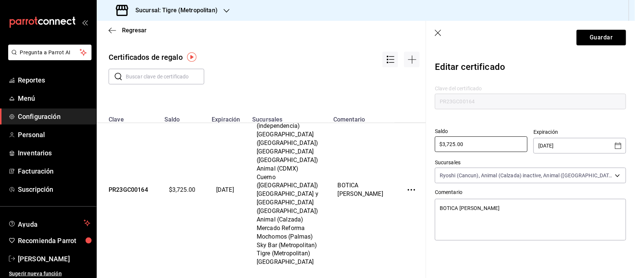
drag, startPoint x: 463, startPoint y: 143, endPoint x: 393, endPoint y: 136, distance: 70.2
click at [393, 136] on div "Regresar Certificados de regalo ​ ​ Clave Saldo Expiración Sucursales Comentari…" at bounding box center [366, 149] width 538 height 257
type textarea "x"
type input "$50"
type textarea "x"
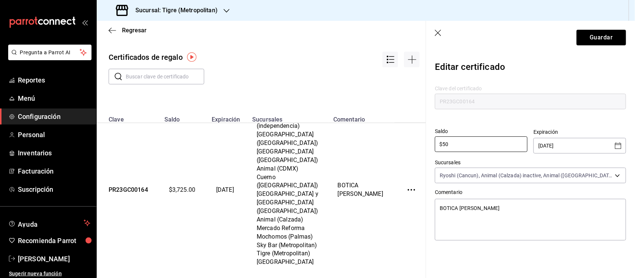
type input "$500"
type textarea "x"
type input "$5,000"
type textarea "x"
type input "$50,000"
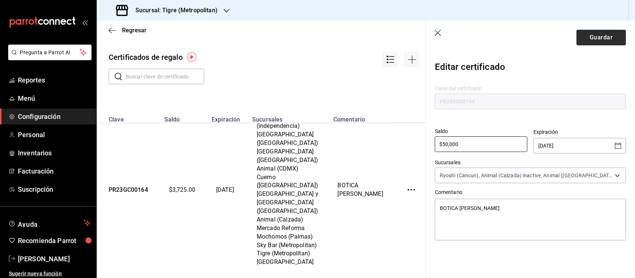
type textarea "x"
type input "$50,000"
click at [589, 44] on button "Guardar" at bounding box center [600, 38] width 49 height 16
type textarea "x"
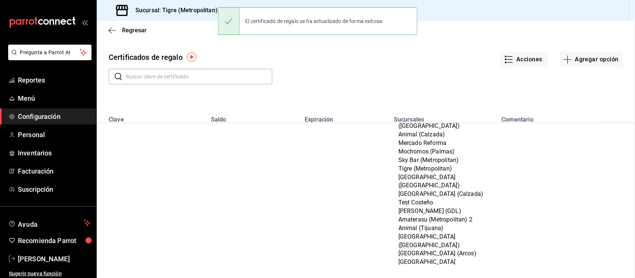
scroll to position [155, 0]
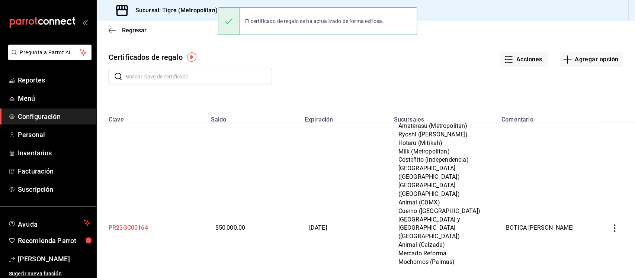
drag, startPoint x: 143, startPoint y: 221, endPoint x: 147, endPoint y: 194, distance: 27.8
click at [142, 221] on td "PR23GC00164" at bounding box center [152, 228] width 110 height 520
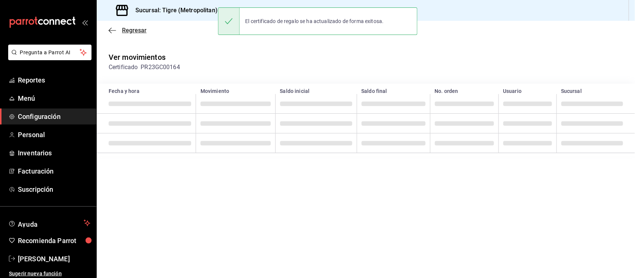
click at [113, 28] on icon "button" at bounding box center [112, 30] width 7 height 7
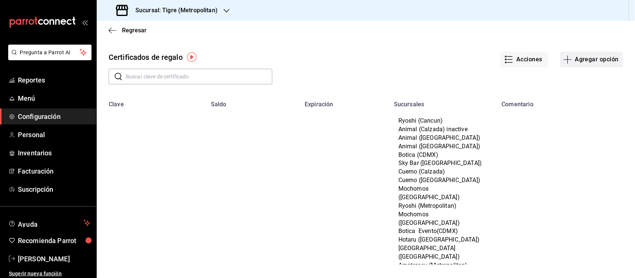
click at [594, 54] on button "Agregar opción" at bounding box center [591, 60] width 63 height 16
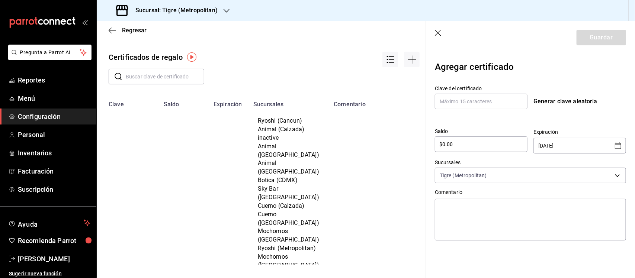
click at [575, 151] on input "22/08/2025" at bounding box center [574, 145] width 73 height 15
click at [617, 147] on icon "Open calendar" at bounding box center [618, 145] width 9 height 9
drag, startPoint x: 489, startPoint y: 109, endPoint x: 479, endPoint y: 103, distance: 12.0
click at [489, 109] on input "text" at bounding box center [481, 102] width 93 height 16
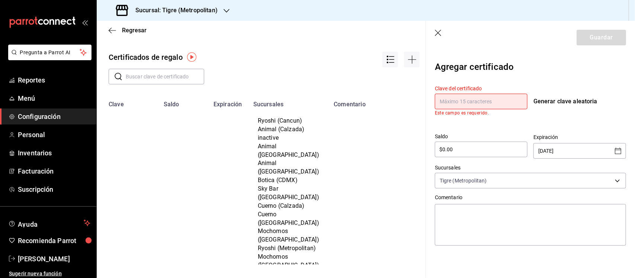
click at [469, 101] on input "text" at bounding box center [481, 102] width 93 height 16
paste input "CO21GC92145"
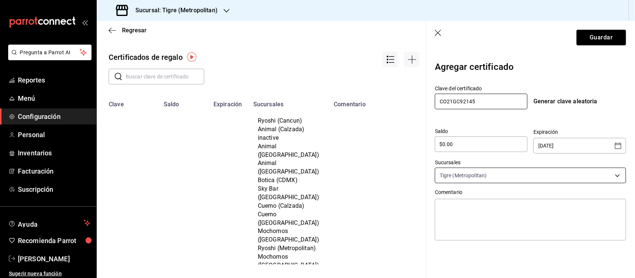
type input "CO21GC92145"
click at [618, 179] on body "Pregunta a Parrot AI Reportes Menú Configuración Personal Inventarios Facturaci…" at bounding box center [317, 139] width 635 height 278
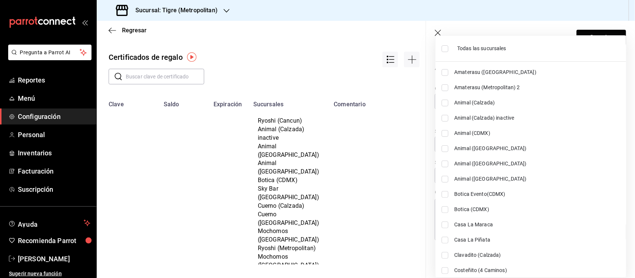
click at [618, 177] on li "Animal (Tijuana)" at bounding box center [530, 178] width 190 height 15
type input "[object Object],[object Object]"
checkbox input "true"
click at [441, 47] on input "checkbox" at bounding box center [444, 48] width 7 height 7
checkbox input "true"
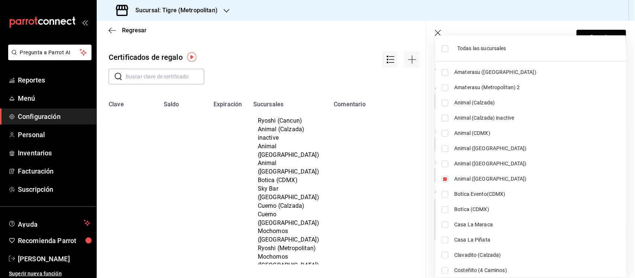
type input "[object Object],[object Object],[object Object],[object Object],[object Object]…"
checkbox input "true"
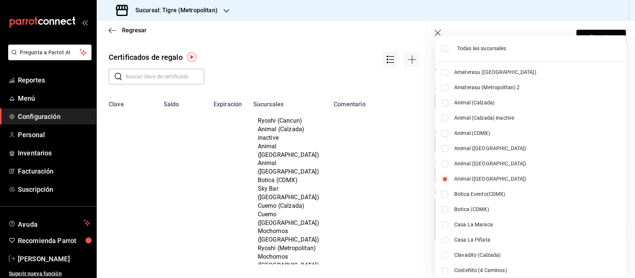
checkbox input "true"
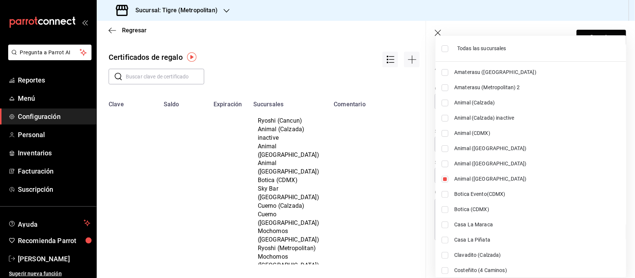
checkbox input "true"
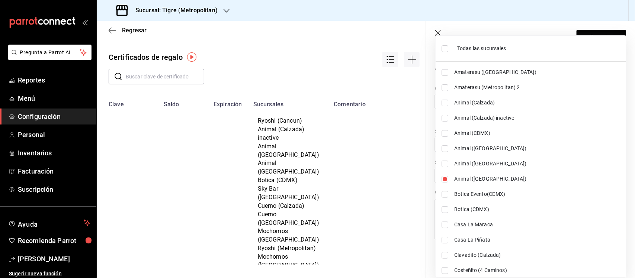
checkbox input "true"
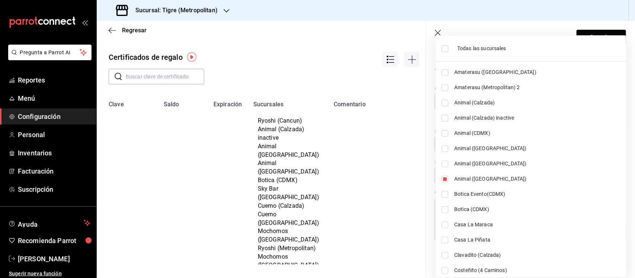
checkbox input "true"
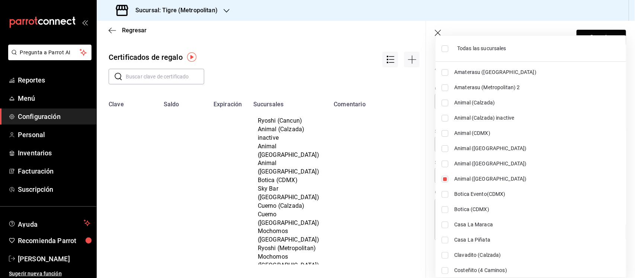
checkbox input "true"
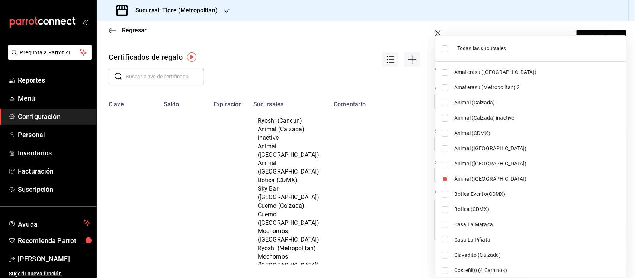
checkbox input "true"
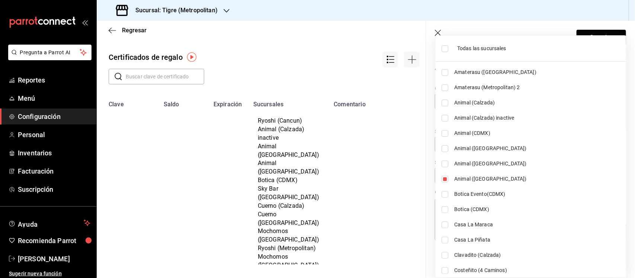
checkbox input "true"
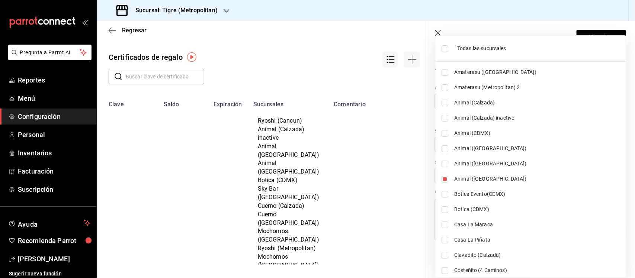
checkbox input "true"
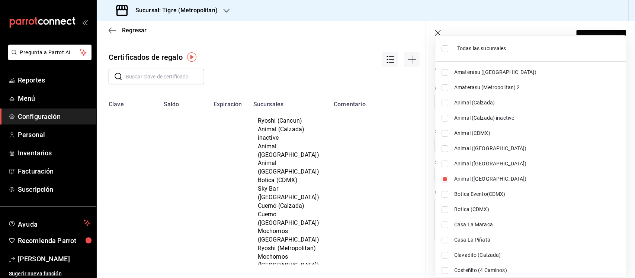
checkbox input "true"
click at [413, 203] on div at bounding box center [317, 139] width 635 height 278
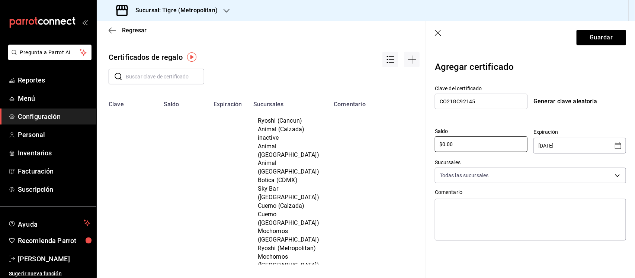
drag, startPoint x: 457, startPoint y: 142, endPoint x: 393, endPoint y: 145, distance: 64.8
click at [393, 145] on div "Regresar Certificados de regalo ​ ​ Clave Saldo Expiración Sucursales Comentari…" at bounding box center [366, 149] width 538 height 257
type input "$17,092"
click at [617, 148] on icon "Open calendar" at bounding box center [618, 145] width 9 height 9
click at [615, 165] on icon "Next month" at bounding box center [614, 165] width 3 height 4
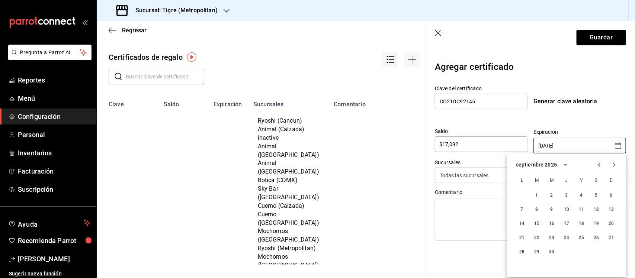
click at [615, 165] on icon "Next month" at bounding box center [614, 165] width 3 height 4
click at [564, 249] on button "31" at bounding box center [566, 252] width 13 height 13
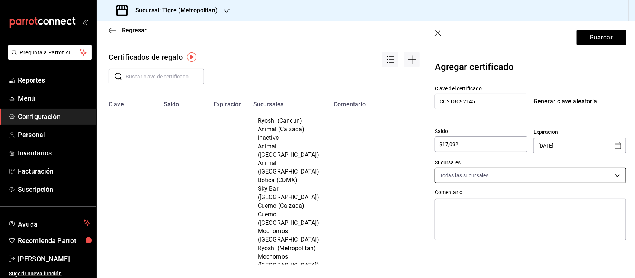
click at [473, 178] on body "Pregunta a Parrot AI Reportes Menú Configuración Personal Inventarios Facturaci…" at bounding box center [317, 139] width 635 height 278
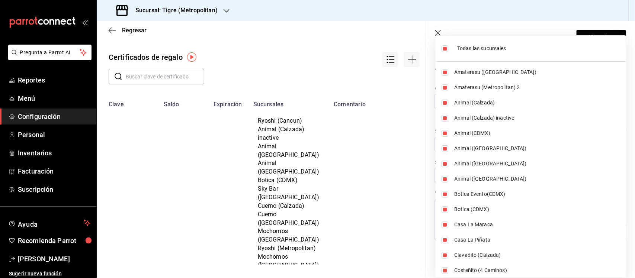
click at [450, 23] on div at bounding box center [317, 139] width 635 height 278
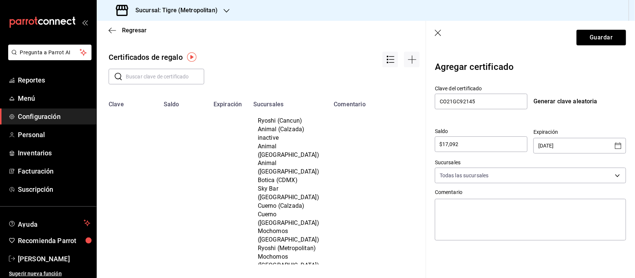
click at [620, 145] on icon "Open calendar" at bounding box center [618, 145] width 9 height 9
click at [612, 164] on icon "Next month" at bounding box center [613, 165] width 9 height 9
click at [580, 194] on button "1" at bounding box center [580, 195] width 13 height 13
type input "01/01/2026"
click at [522, 216] on textarea at bounding box center [530, 220] width 191 height 42
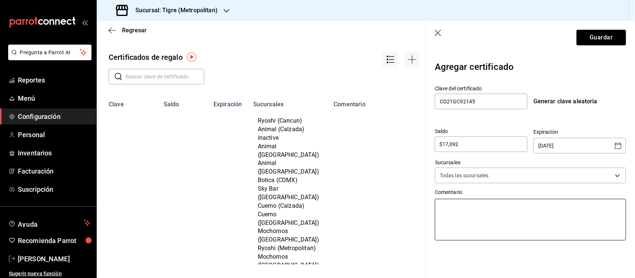
paste textarea "Vernáculo"
type textarea "Vernáculo"
type textarea "x"
type textarea "Vernáculo"
click at [599, 38] on button "Guardar" at bounding box center [600, 38] width 49 height 16
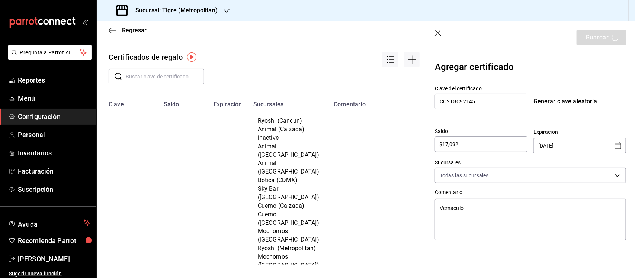
type textarea "x"
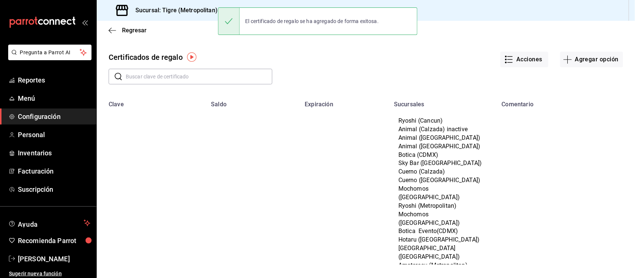
click at [168, 75] on input "text" at bounding box center [199, 76] width 147 height 15
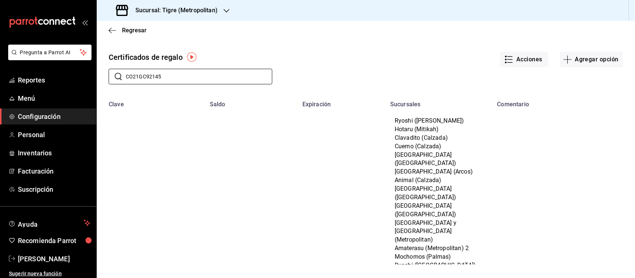
type input "CO21GC92145"
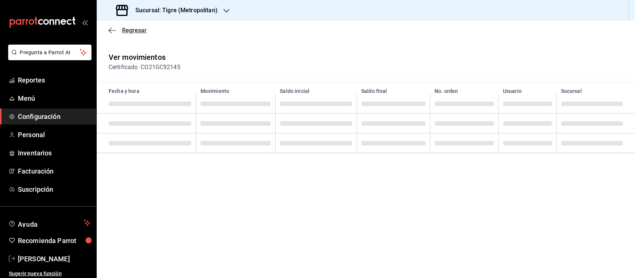
click at [112, 27] on icon "button" at bounding box center [112, 30] width 7 height 7
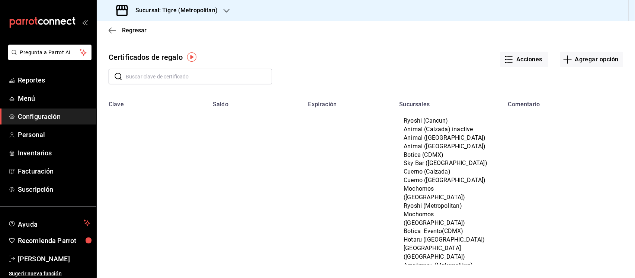
click at [151, 71] on input "text" at bounding box center [199, 76] width 147 height 15
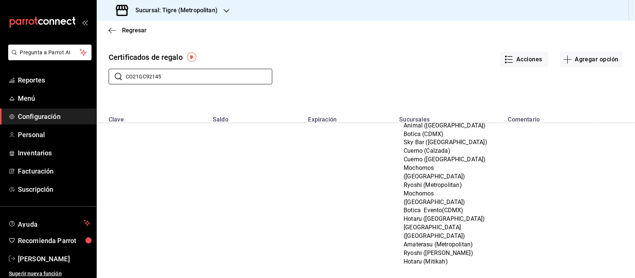
scroll to position [139, 0]
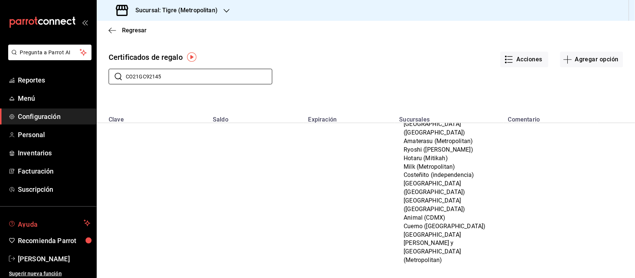
type input "CO21GC92145"
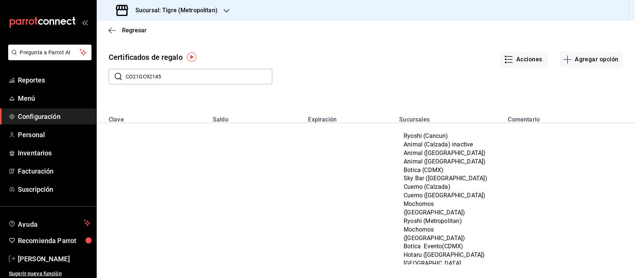
scroll to position [139, 0]
